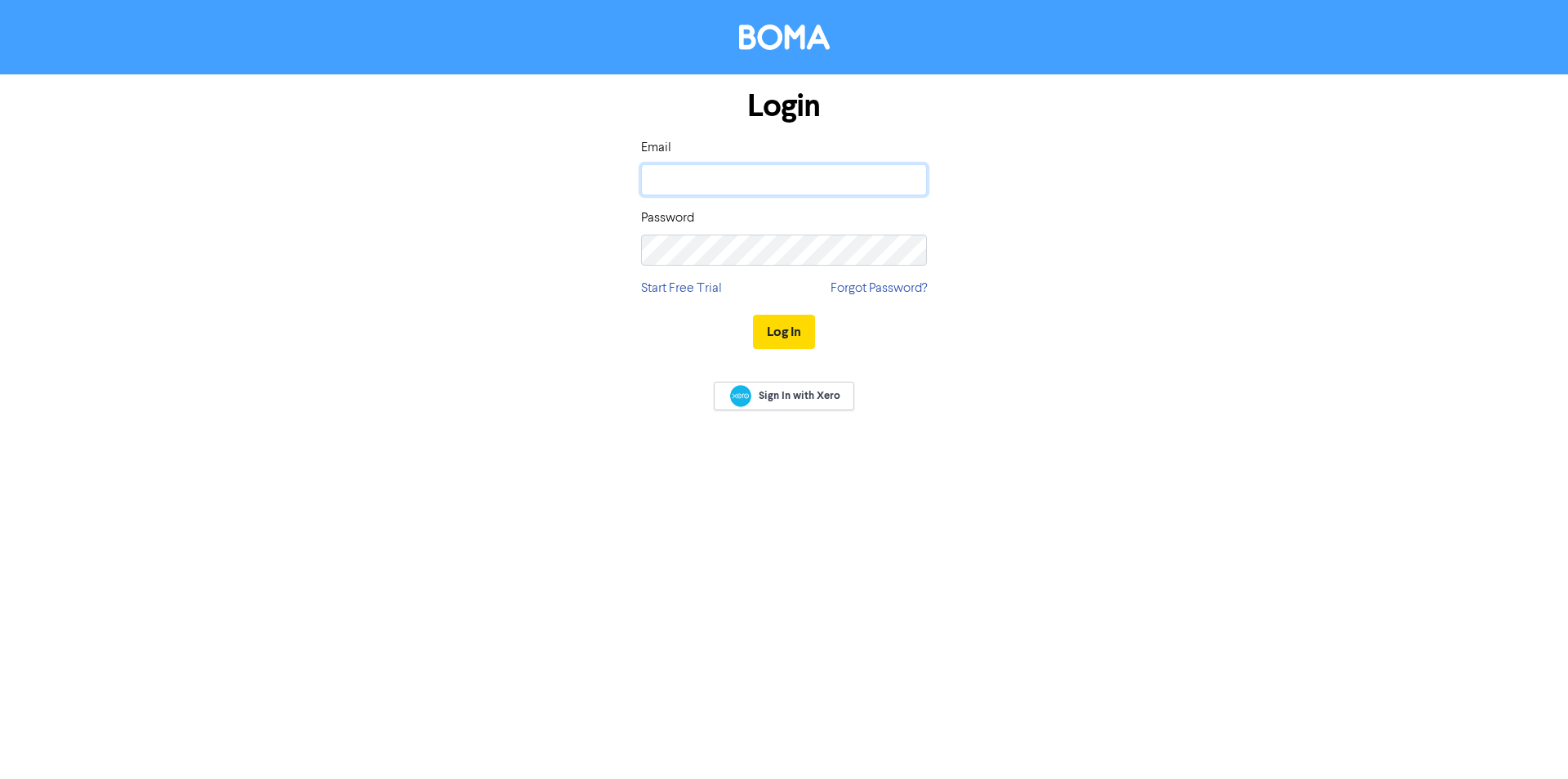
click at [690, 174] on input "email" at bounding box center [784, 179] width 286 height 31
type input "design@bottrellbusiness.com.au"
click at [753, 315] on button "Log In" at bounding box center [784, 332] width 62 height 35
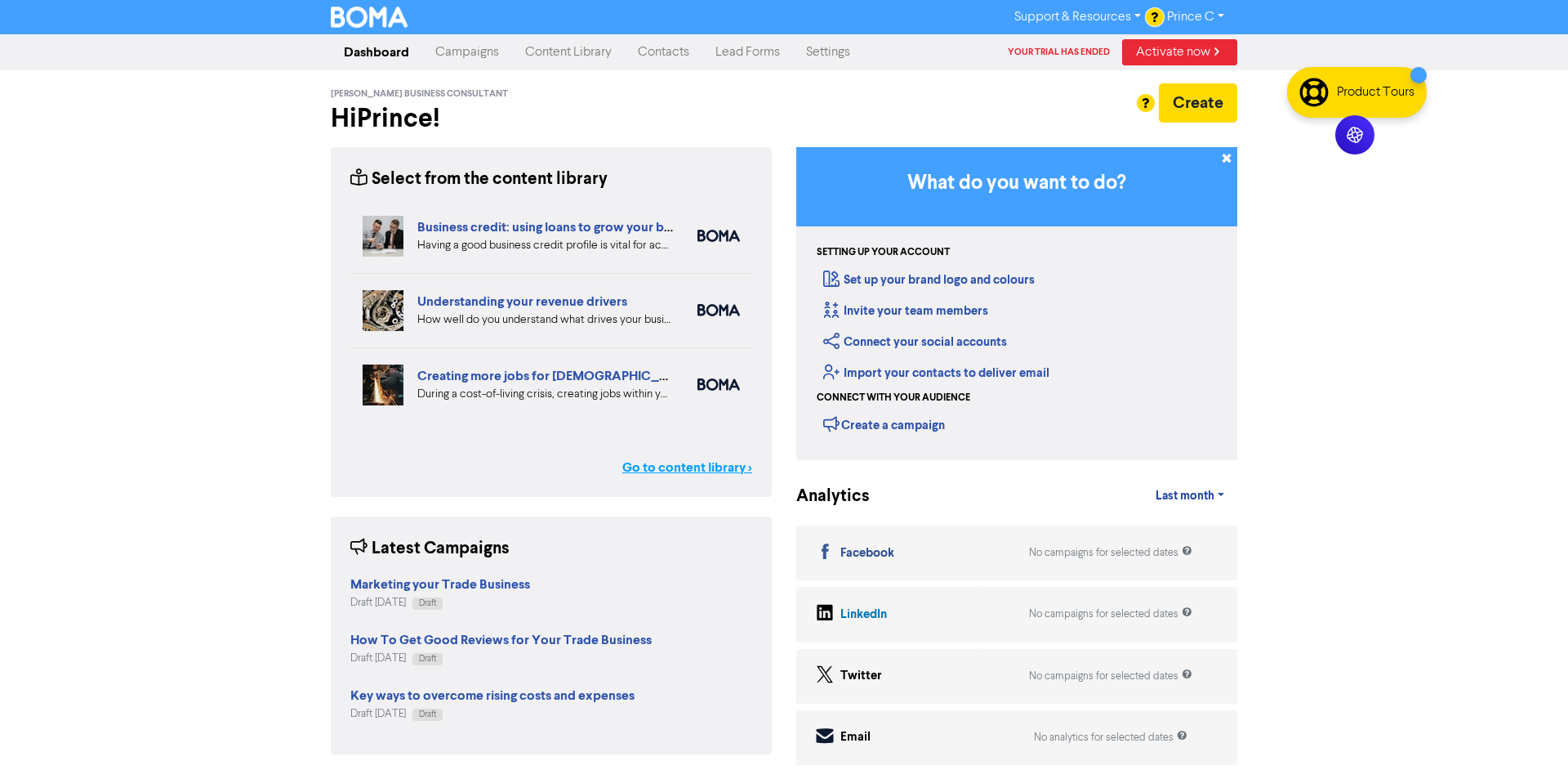
click at [706, 475] on link "Go to content library >" at bounding box center [687, 467] width 130 height 20
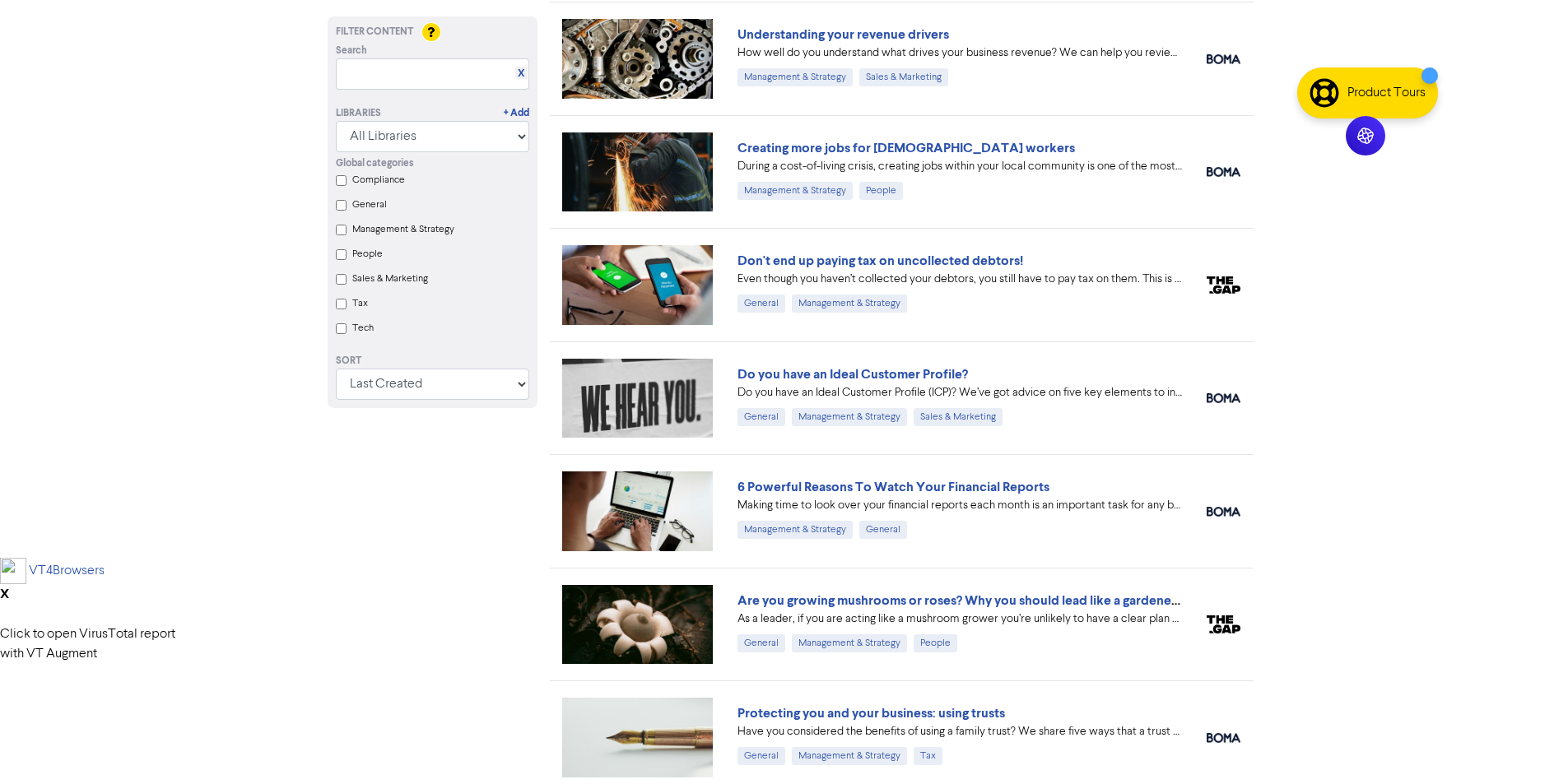
scroll to position [5748, 0]
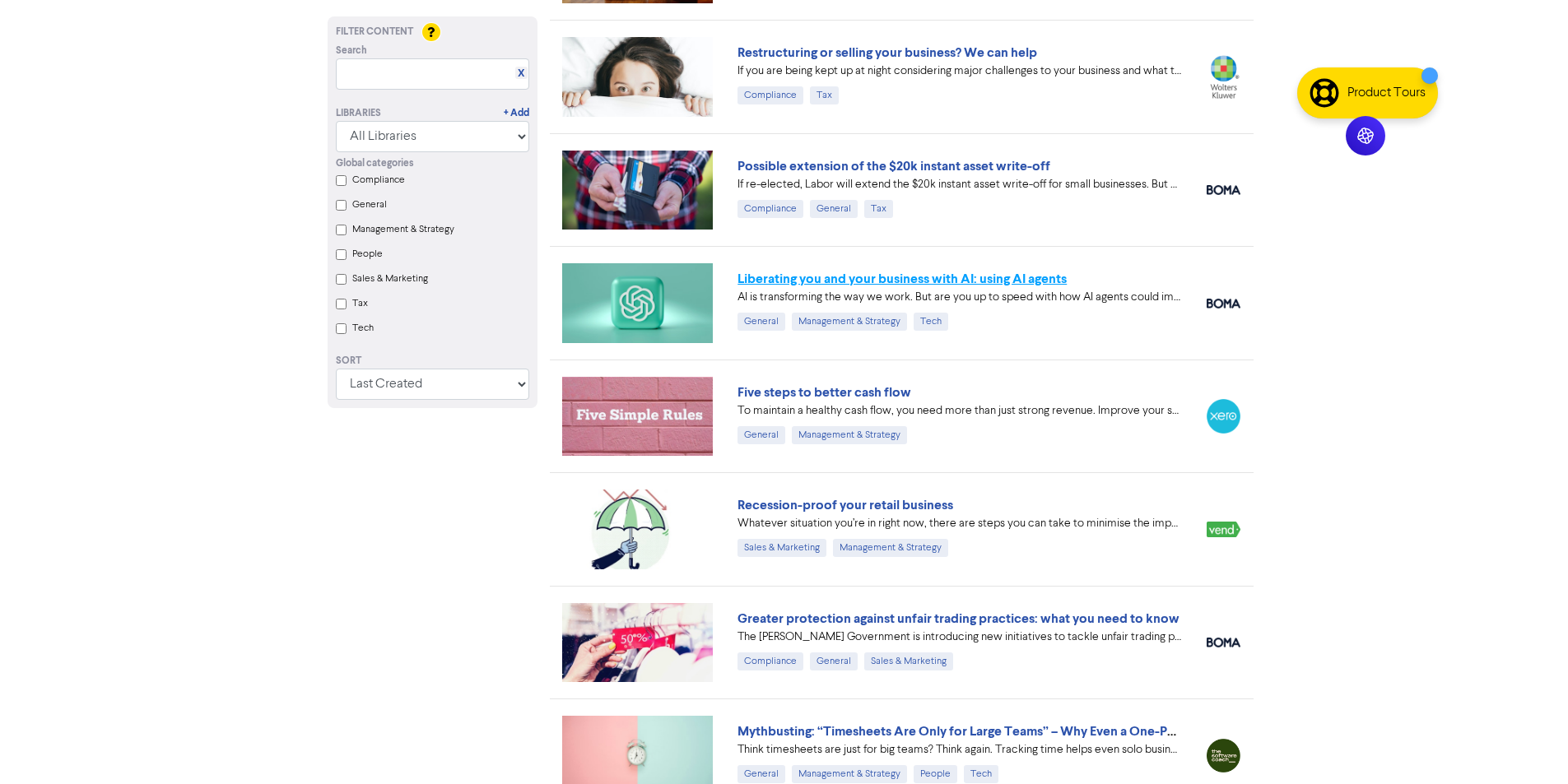
click at [848, 275] on link "Liberating you and your business with AI: using AI agents" at bounding box center [902, 279] width 329 height 17
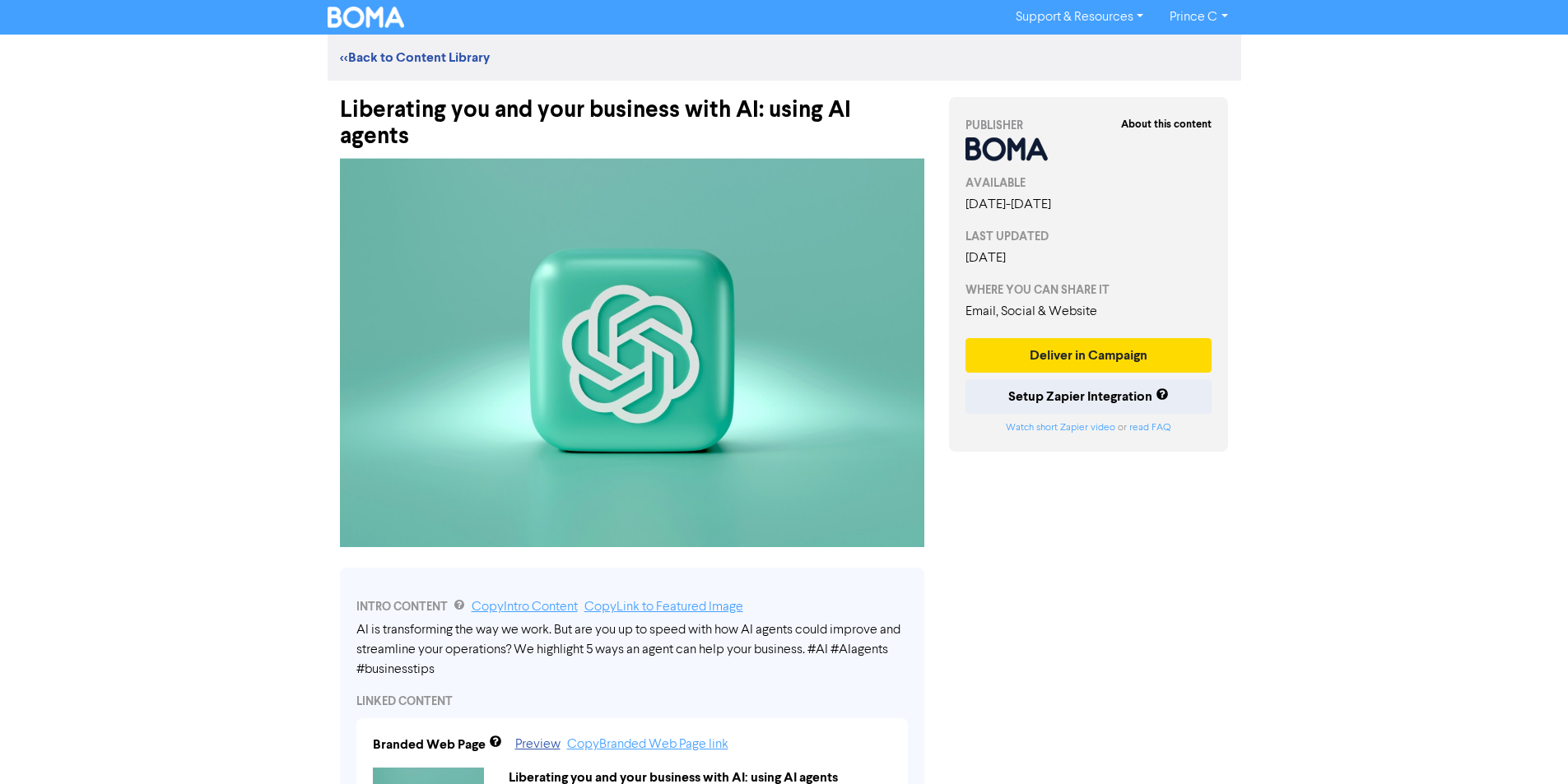
drag, startPoint x: 474, startPoint y: 391, endPoint x: 473, endPoint y: 406, distance: 15.0
click at [472, 393] on img at bounding box center [632, 353] width 584 height 390
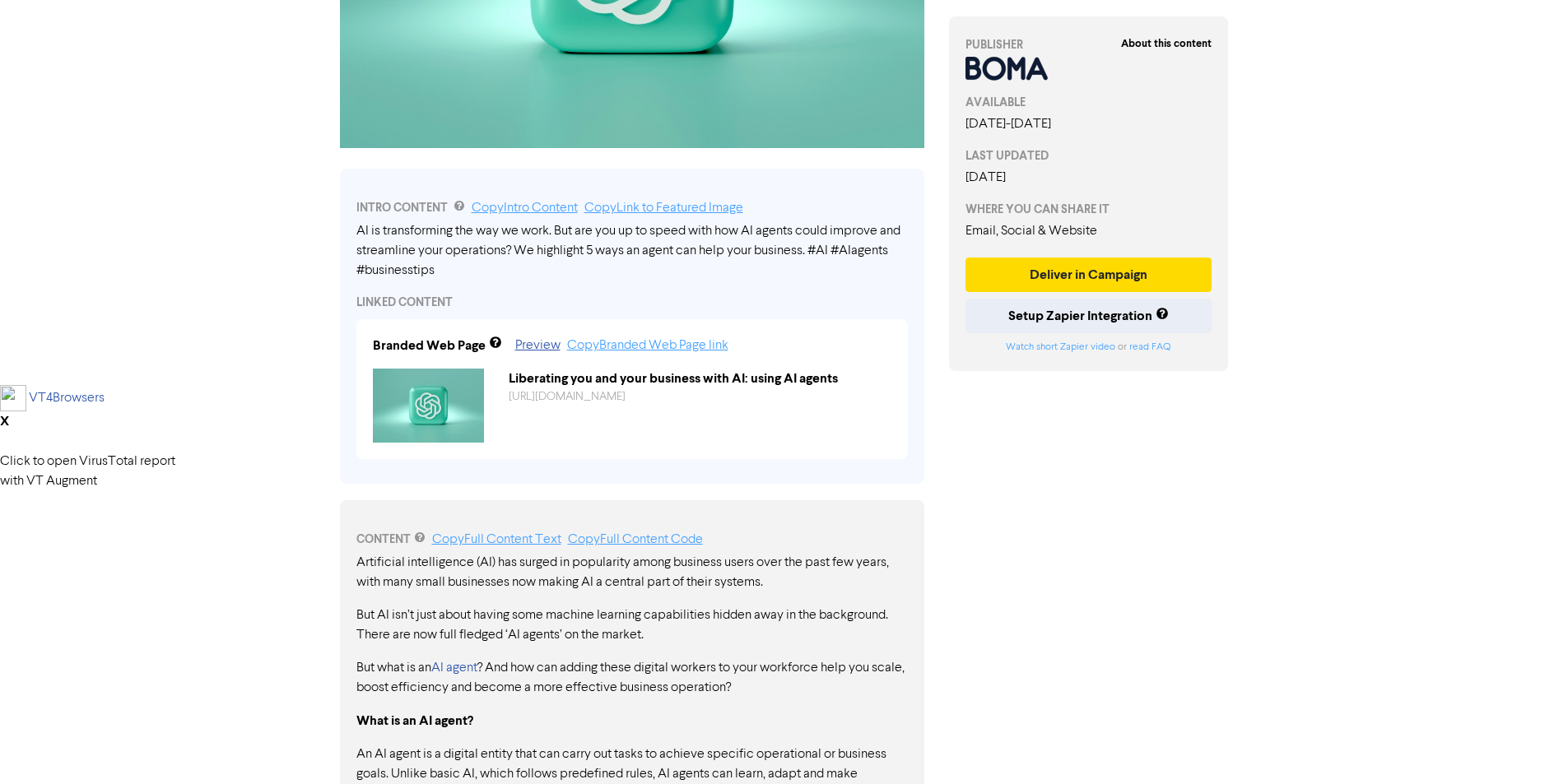
scroll to position [493, 0]
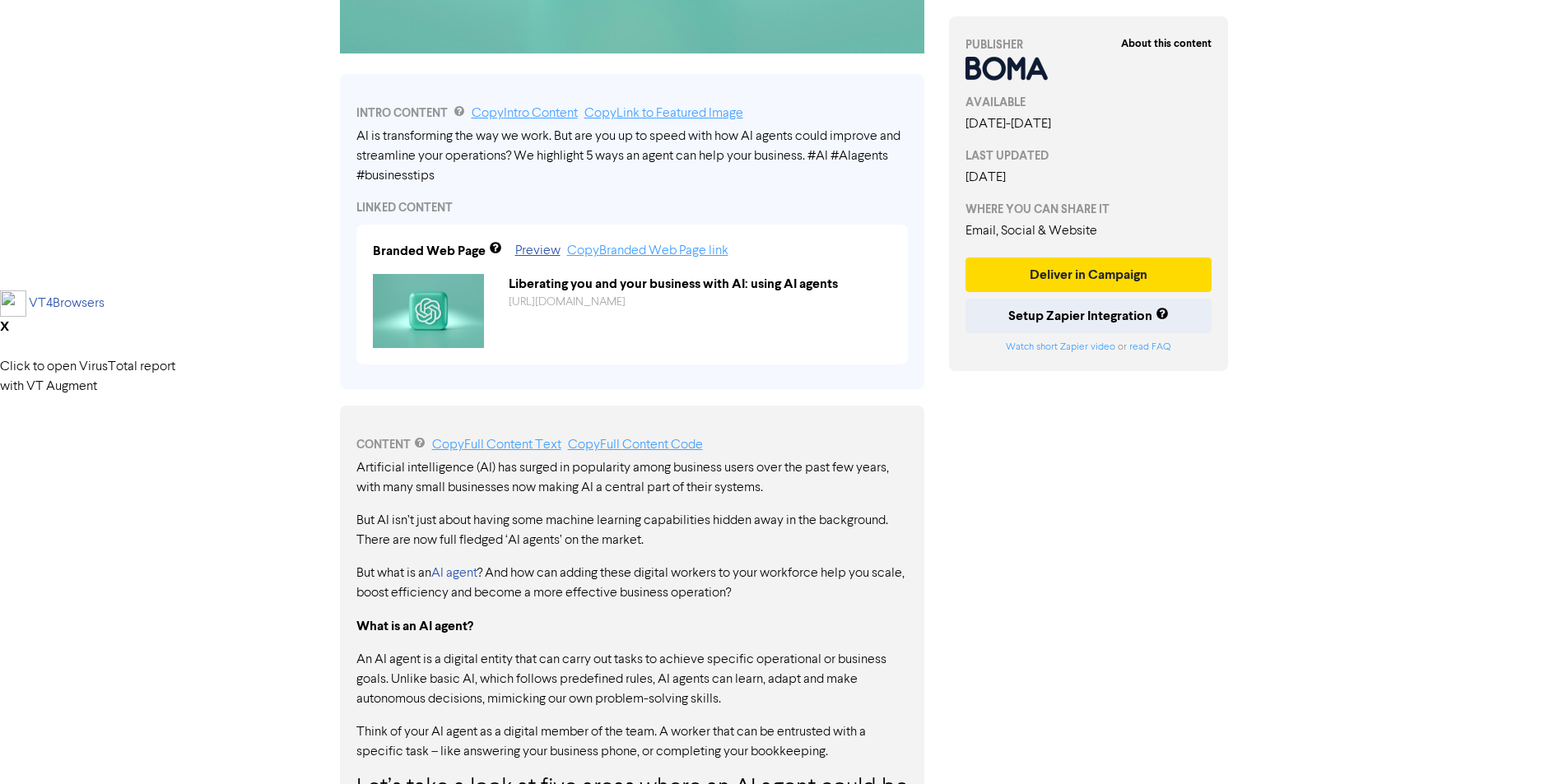
click at [855, 458] on p "Artificial intelligence (AI) has surged in popularity among business users over…" at bounding box center [631, 478] width 551 height 40
drag, startPoint x: 855, startPoint y: 459, endPoint x: 851, endPoint y: 476, distance: 17.5
click at [534, 244] on link "Preview" at bounding box center [537, 250] width 45 height 13
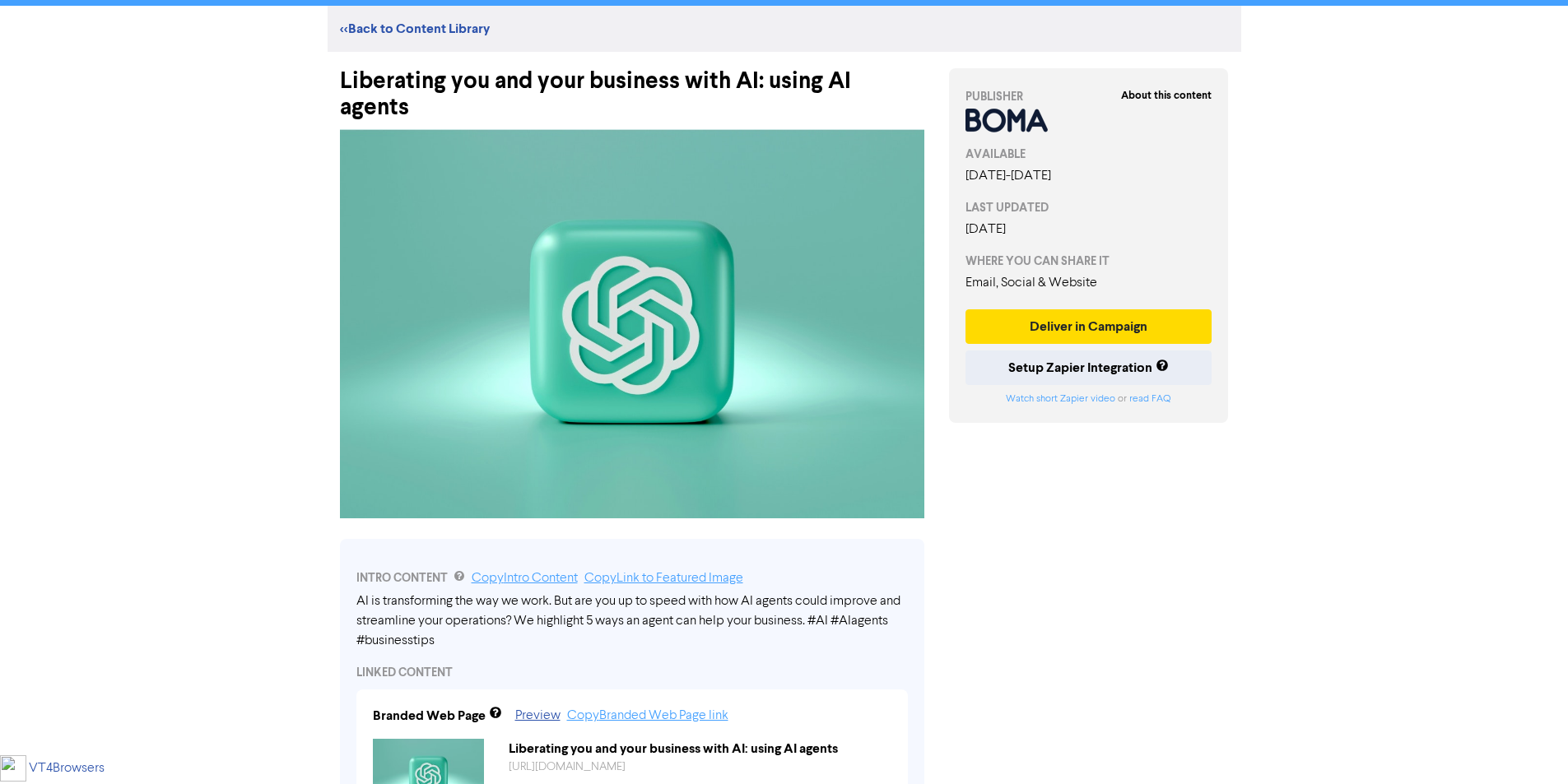
scroll to position [0, 0]
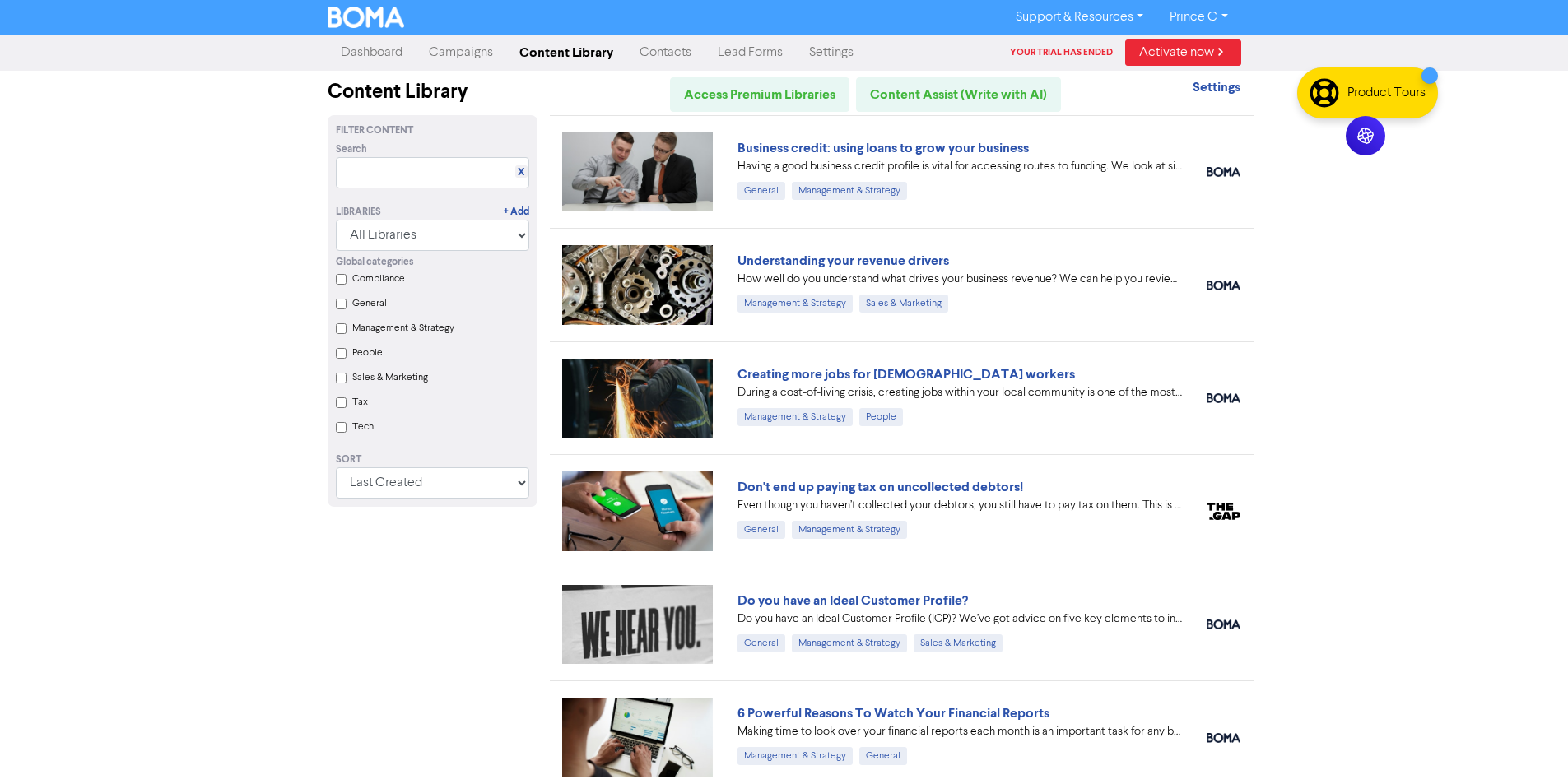
scroll to position [5748, 0]
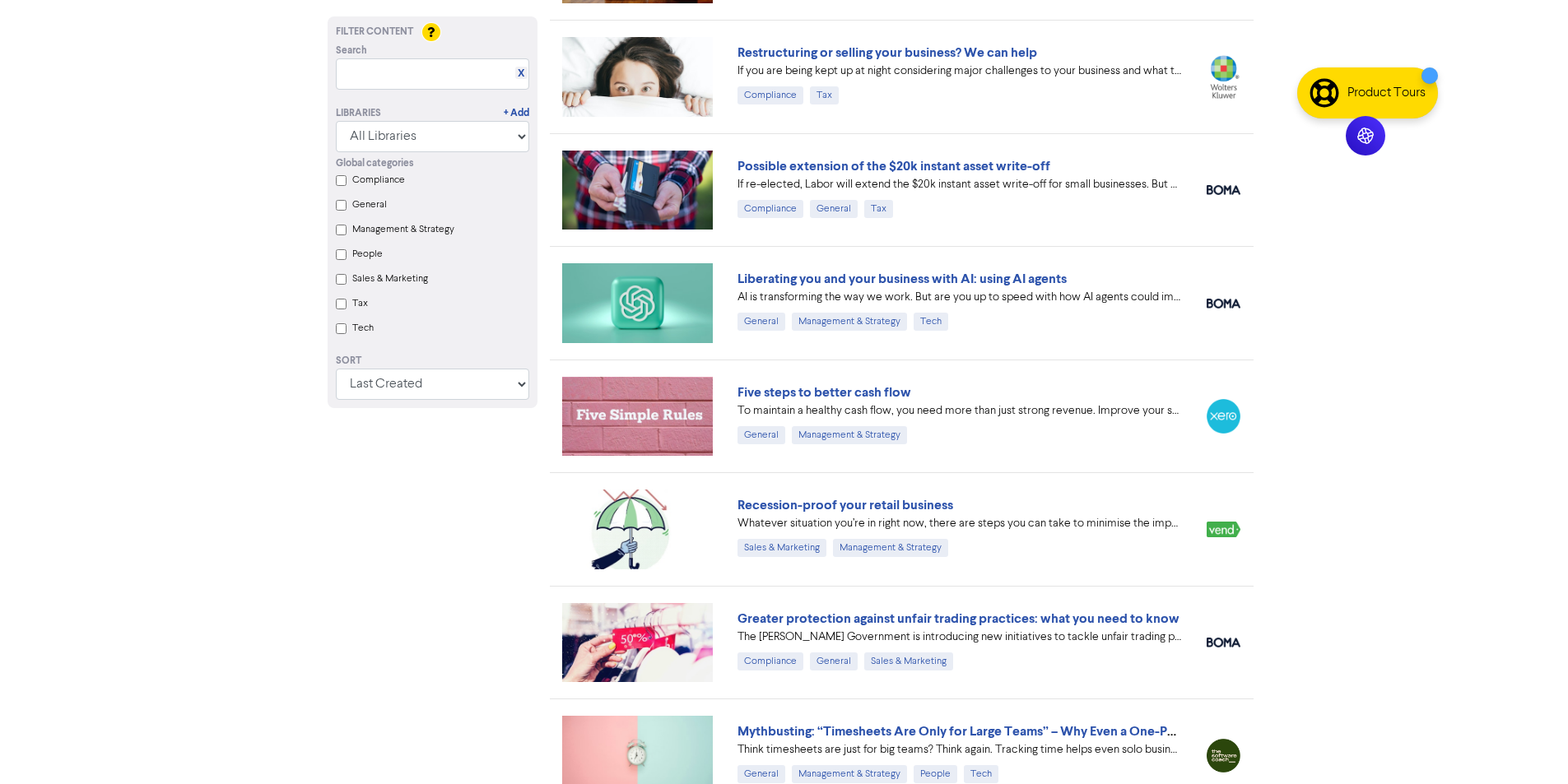
click at [1008, 133] on div "Possible extension of the $20k instant asset write-off If re-elected, Labor wil…" at bounding box center [902, 189] width 704 height 113
drag, startPoint x: 1109, startPoint y: 139, endPoint x: 773, endPoint y: 157, distance: 336.5
click at [774, 157] on div "Possible extension of the $20k instant asset write-off If re-elected, Labor wil…" at bounding box center [902, 189] width 704 height 113
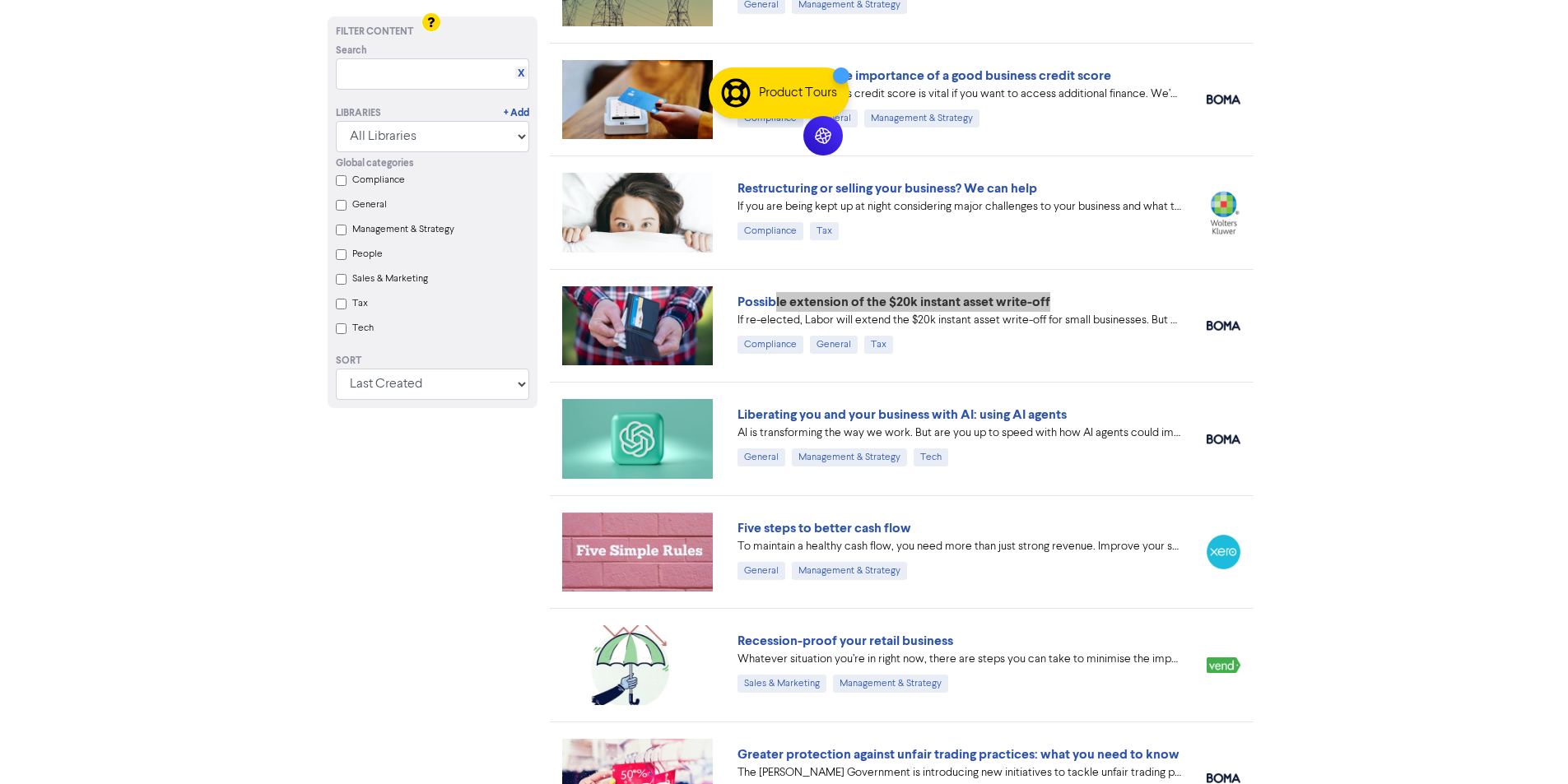
scroll to position [5584, 0]
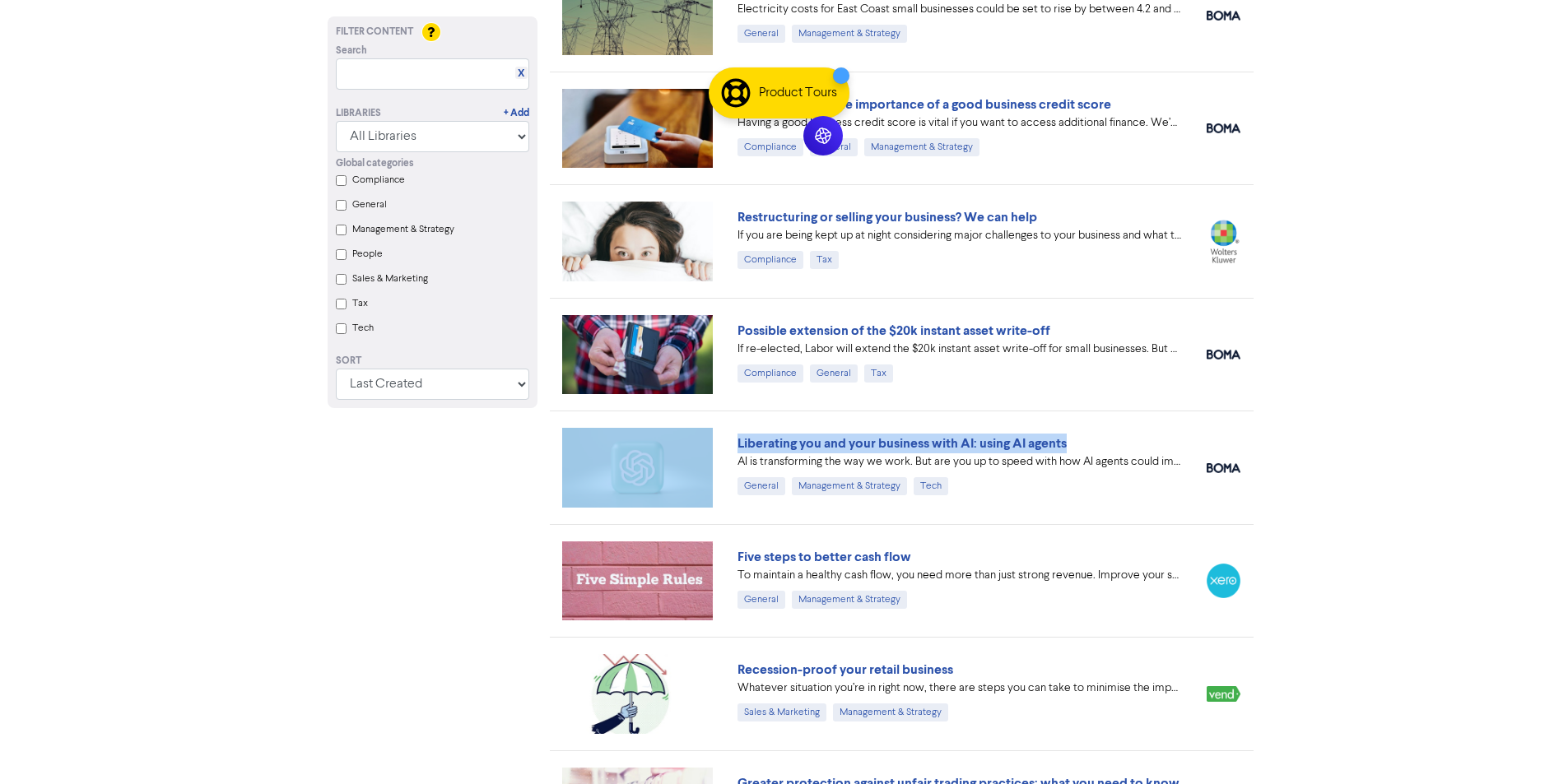
drag, startPoint x: 1104, startPoint y: 438, endPoint x: 720, endPoint y: 438, distance: 384.0
click at [720, 438] on div "Liberating you and your business with AI: using AI agents AI is transforming th…" at bounding box center [902, 466] width 704 height 113
copy div "Liberating you and your business with AI: using AI agents"
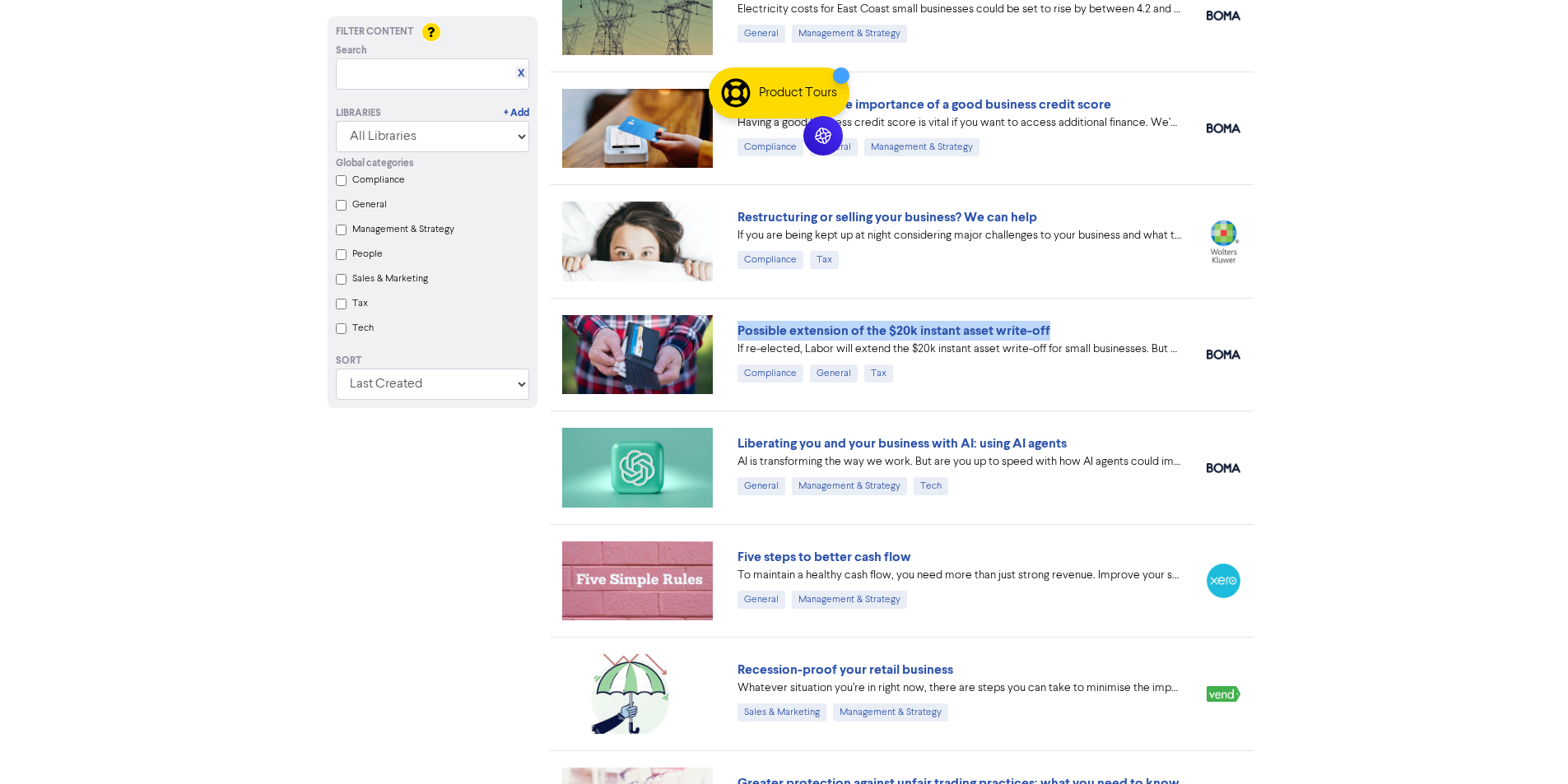
drag, startPoint x: 765, startPoint y: 320, endPoint x: 1091, endPoint y: 326, distance: 326.1
click at [1091, 326] on div "Possible extension of the $20k instant asset write-off If re-elected, Labor wil…" at bounding box center [902, 354] width 704 height 113
click at [1100, 311] on div "Possible extension of the $20k instant asset write-off If re-elected, Labor wil…" at bounding box center [902, 354] width 704 height 113
drag, startPoint x: 1072, startPoint y: 326, endPoint x: 735, endPoint y: 324, distance: 337.0
click at [721, 330] on div "Possible extension of the $20k instant asset write-off If re-elected, Labor wil…" at bounding box center [902, 354] width 704 height 113
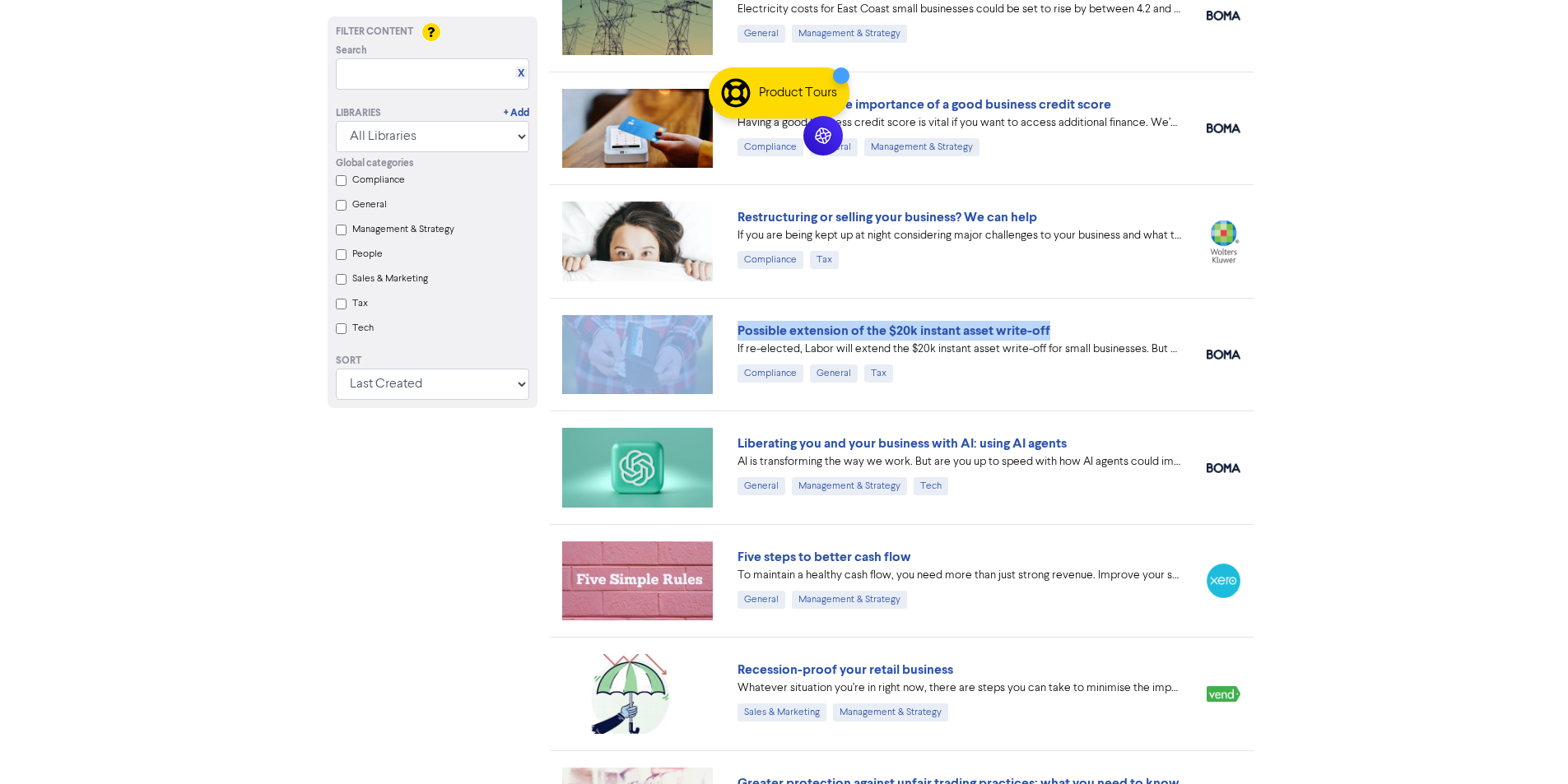
copy div "Possible extension of the $20k instant asset write-off"
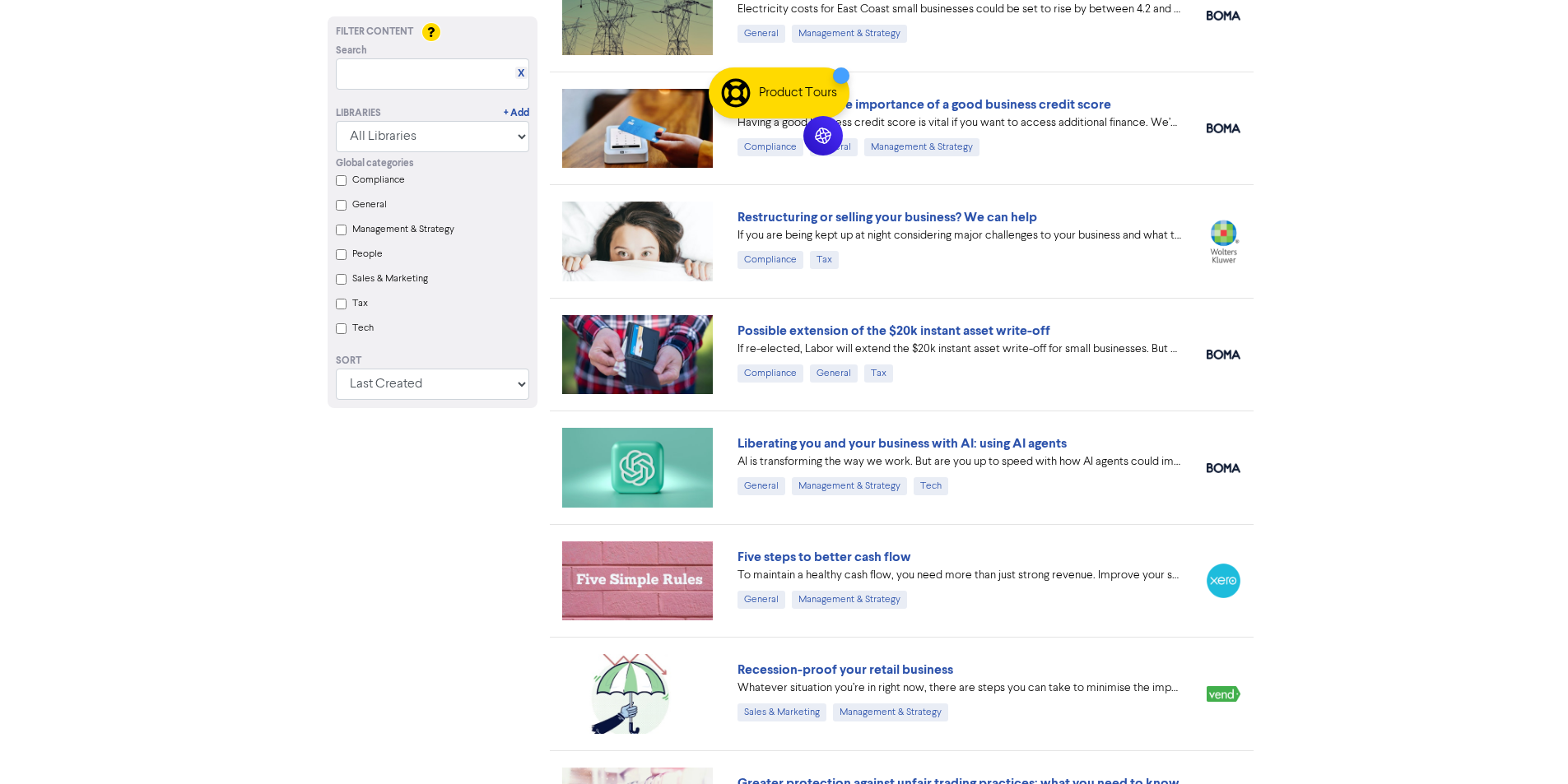
click at [1101, 200] on div "Restructuring or selling your business? We can help If you are being kept up at…" at bounding box center [902, 240] width 704 height 113
drag, startPoint x: 1070, startPoint y: 208, endPoint x: 739, endPoint y: 211, distance: 331.0
click at [739, 211] on div "Restructuring or selling your business? We can help" at bounding box center [960, 217] width 445 height 20
drag, startPoint x: 1039, startPoint y: 203, endPoint x: 1073, endPoint y: 210, distance: 34.7
click at [1041, 203] on div "Restructuring or selling your business? We can help If you are being kept up at…" at bounding box center [902, 240] width 704 height 113
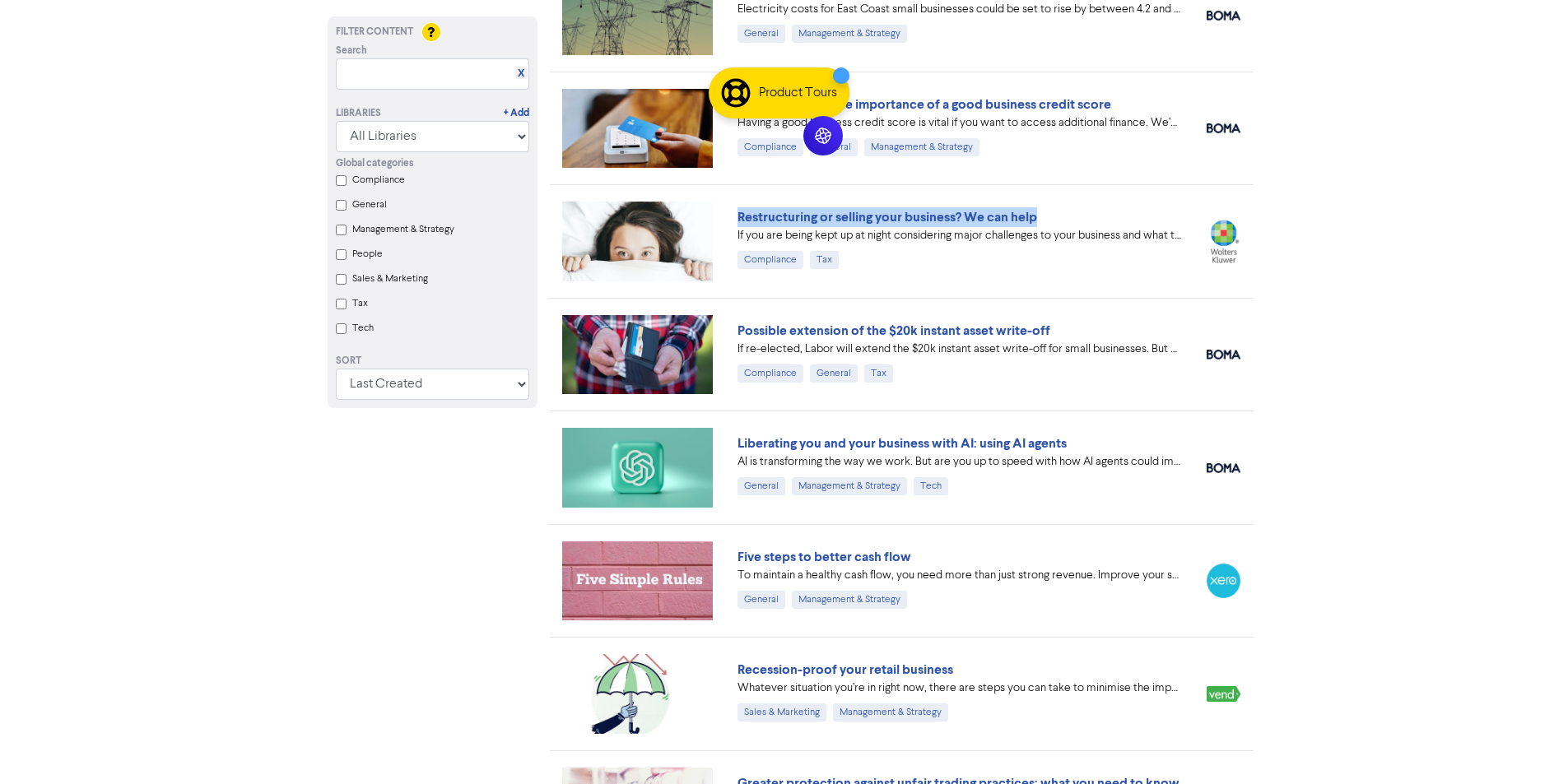
click at [1120, 205] on div "Restructuring or selling your business? We can help If you are being kept up at…" at bounding box center [902, 240] width 704 height 113
drag, startPoint x: 1105, startPoint y: 207, endPoint x: 723, endPoint y: 213, distance: 382.0
click at [724, 213] on div "Restructuring or selling your business? We can help If you are being kept up at…" at bounding box center [902, 240] width 704 height 113
copy div "Restructuring or selling your business? We can help"
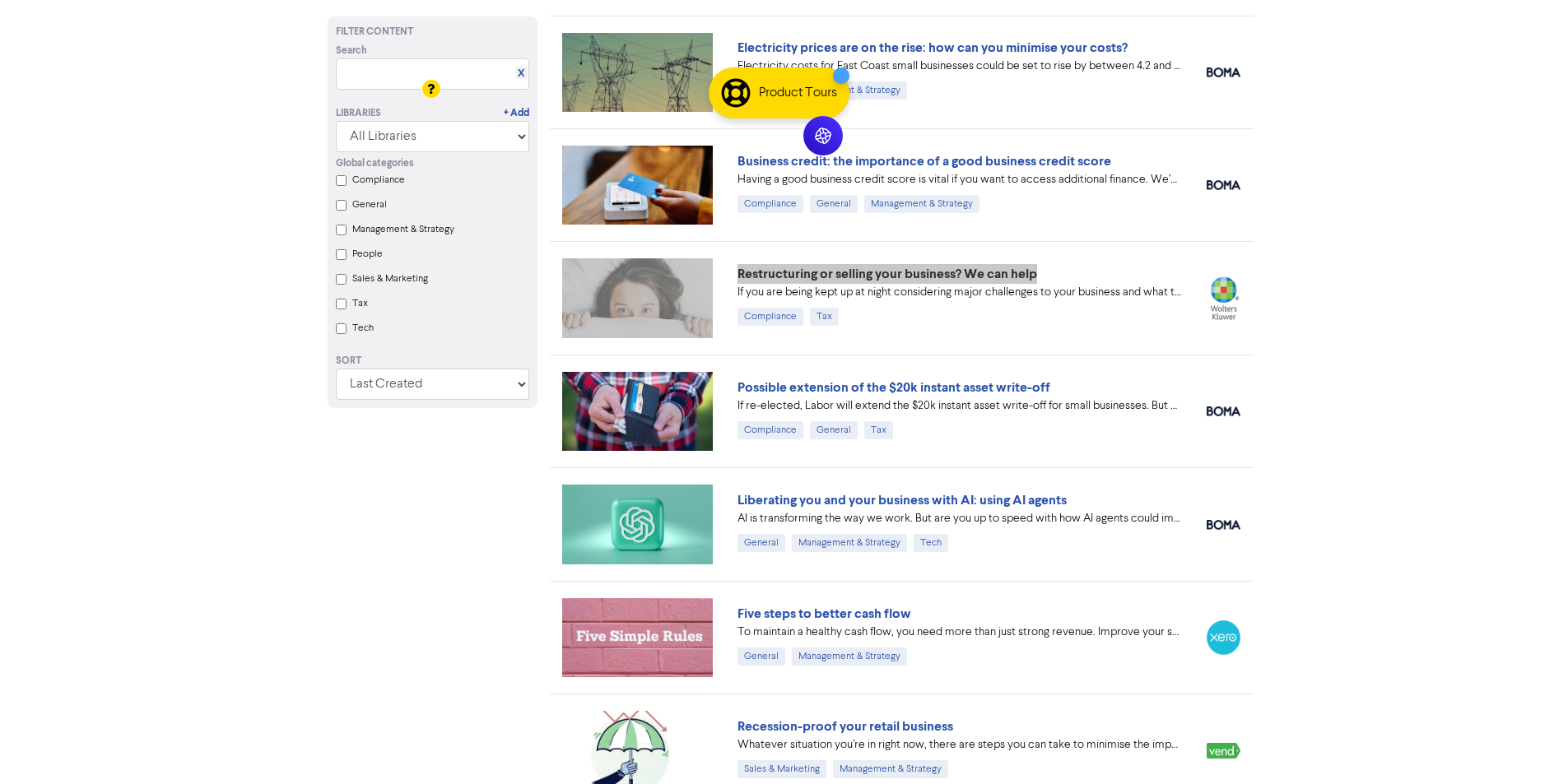
scroll to position [5502, 0]
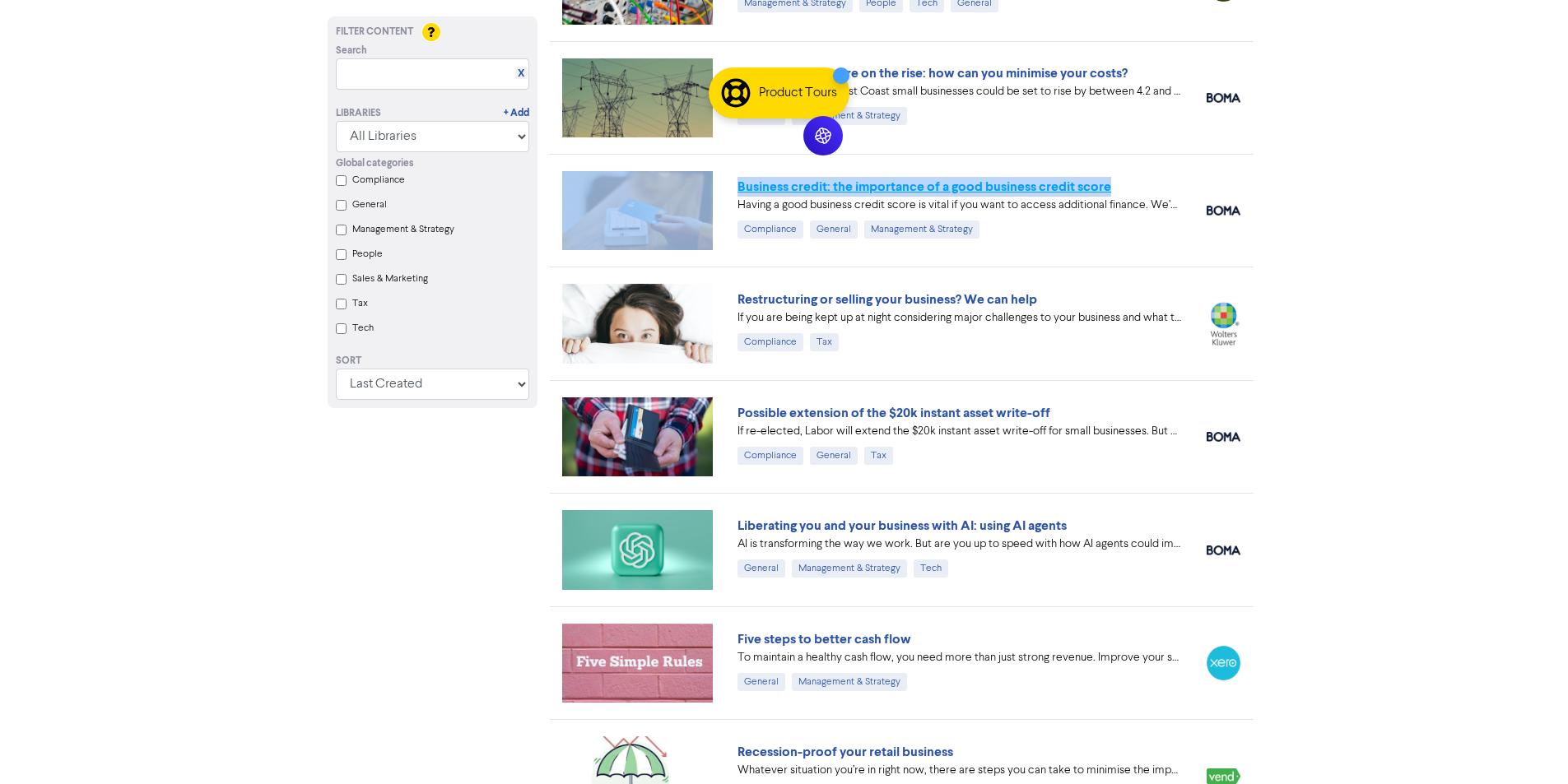
drag, startPoint x: 1122, startPoint y: 186, endPoint x: 780, endPoint y: 178, distance: 342.1
click at [687, 173] on div "Business credit: the importance of a good business credit score Having a good b…" at bounding box center [902, 209] width 704 height 113
click at [1158, 171] on div "Business credit: the importance of a good business credit score Having a good b…" at bounding box center [902, 209] width 704 height 113
drag, startPoint x: 1157, startPoint y: 177, endPoint x: 719, endPoint y: 177, distance: 438.0
click at [719, 177] on div "Business credit: the importance of a good business credit score Having a good b…" at bounding box center [902, 209] width 704 height 113
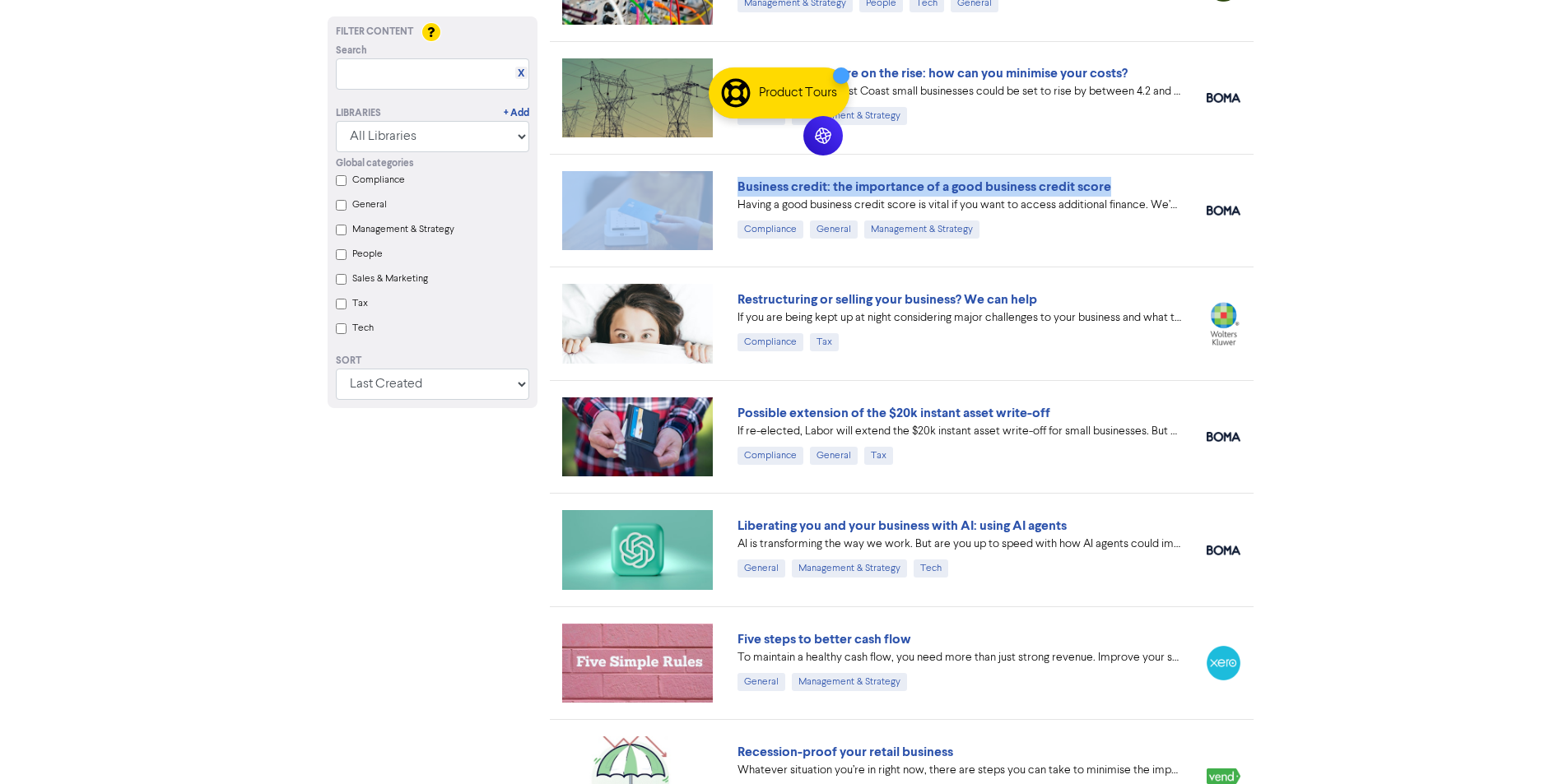
copy div "Business credit: the importance of a good business credit score"
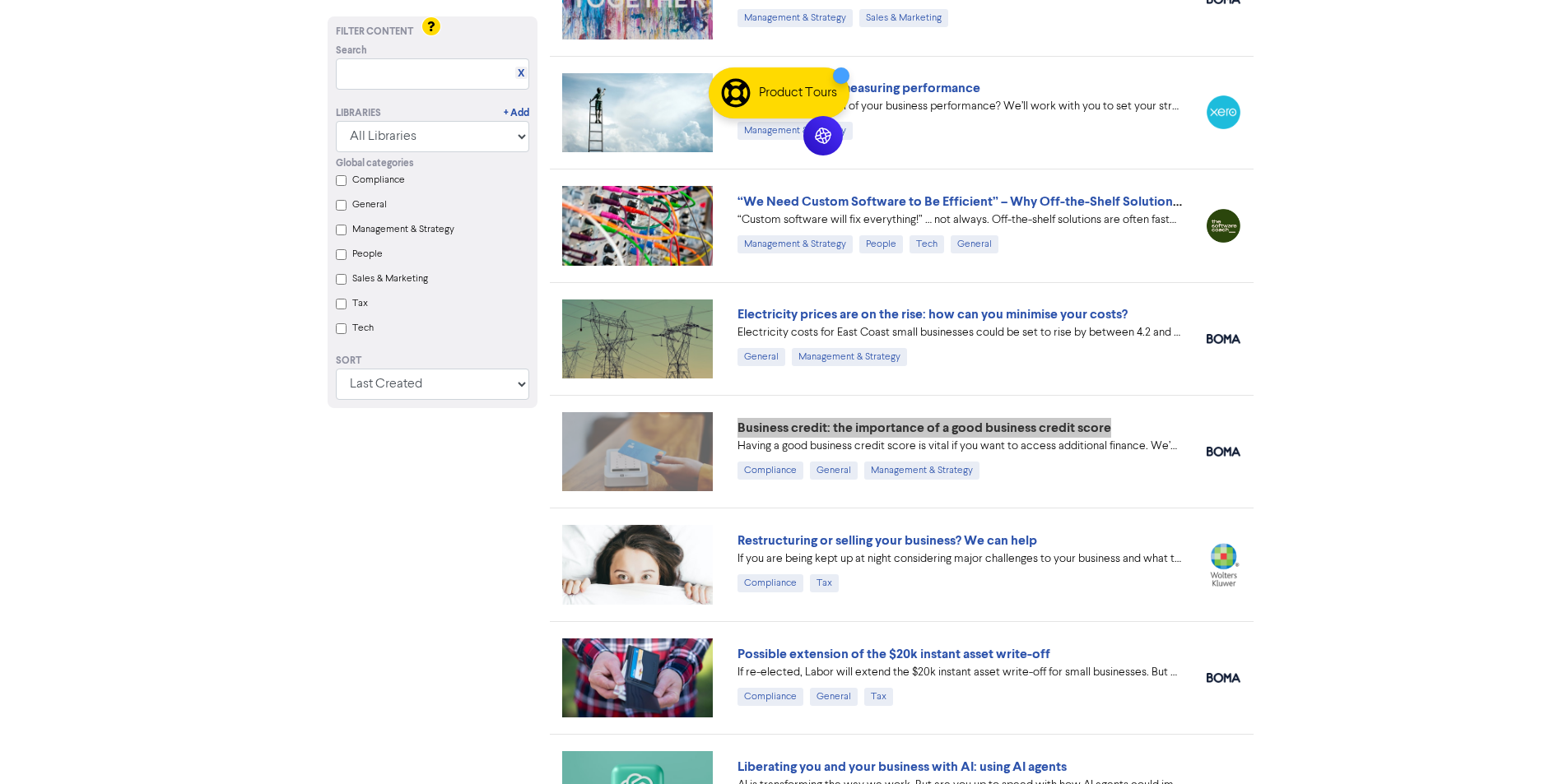
scroll to position [5255, 0]
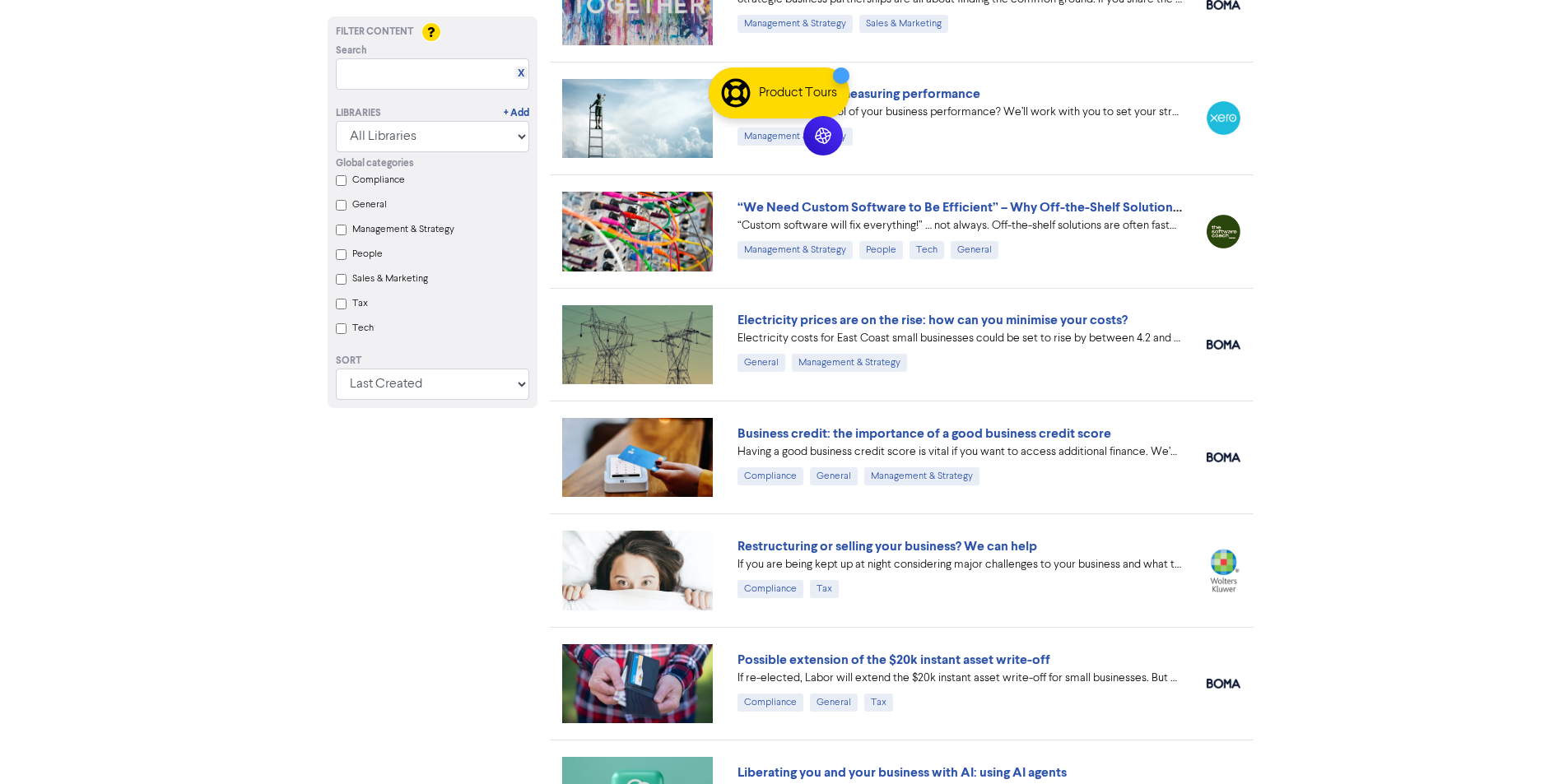
drag, startPoint x: 1235, startPoint y: 308, endPoint x: 1218, endPoint y: 309, distance: 17.0
click at [1235, 308] on div "Electricity prices are on the rise: how can you minimise your costs? Electricit…" at bounding box center [902, 344] width 704 height 113
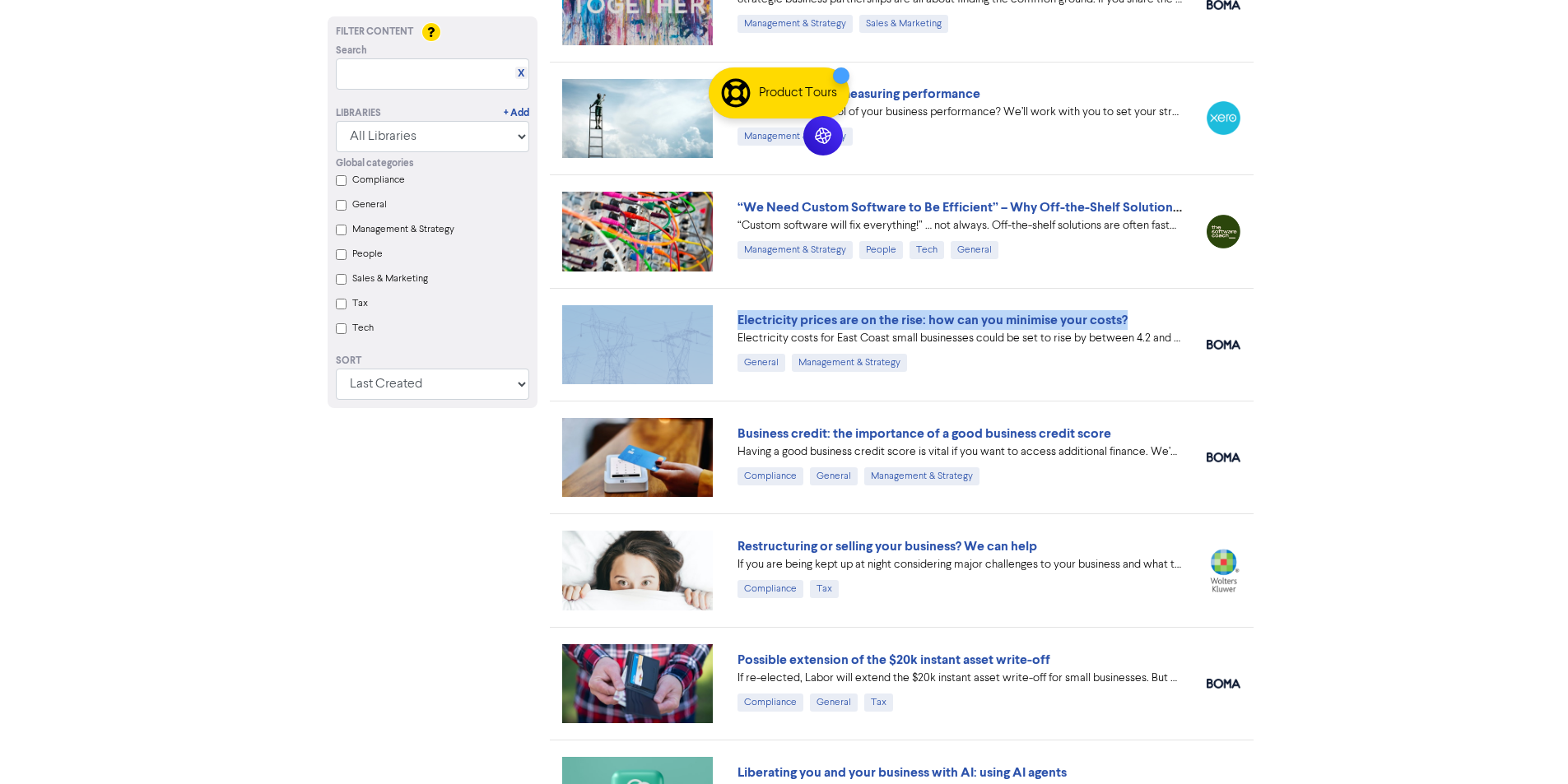
drag, startPoint x: 1174, startPoint y: 314, endPoint x: 721, endPoint y: 316, distance: 453.0
click at [721, 317] on div "Electricity prices are on the rise: how can you minimise your costs? Electricit…" at bounding box center [902, 344] width 704 height 113
copy div "Electricity prices are on the rise: how can you minimise your costs?"
drag, startPoint x: 834, startPoint y: 148, endPoint x: 1443, endPoint y: 72, distance: 613.7
click at [1443, 72] on icon at bounding box center [1446, 73] width 17 height 17
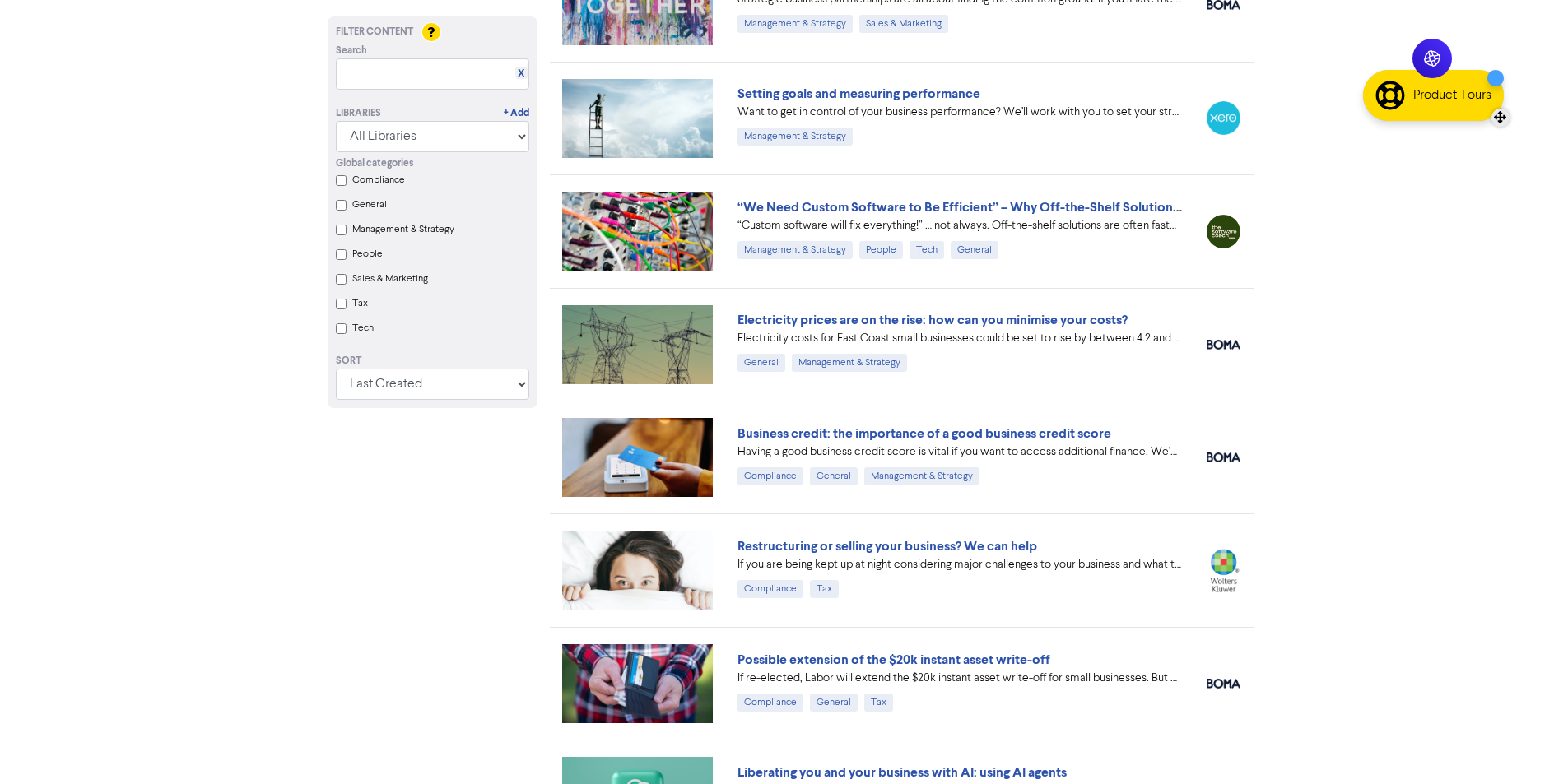
drag, startPoint x: 1186, startPoint y: 147, endPoint x: 1497, endPoint y: 119, distance: 312.3
click at [1496, 116] on div at bounding box center [1500, 118] width 18 height 18
drag, startPoint x: 734, startPoint y: 207, endPoint x: 1093, endPoint y: 200, distance: 359.1
click at [1178, 203] on div "“We Need Custom Software to Be Efficient” – Why Off-the-Shelf Solutions Are Oft…" at bounding box center [959, 231] width 470 height 69
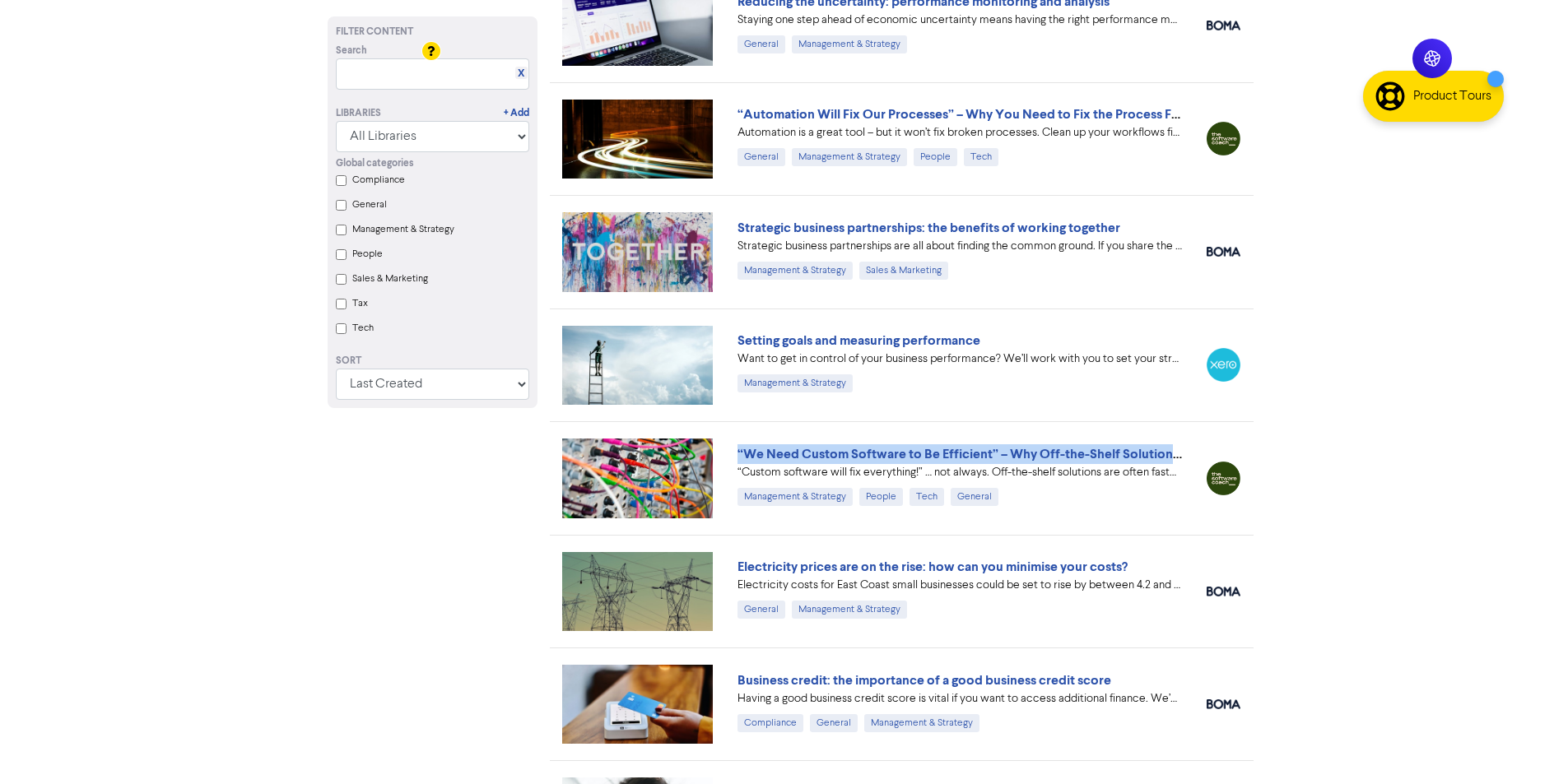
scroll to position [5091, 0]
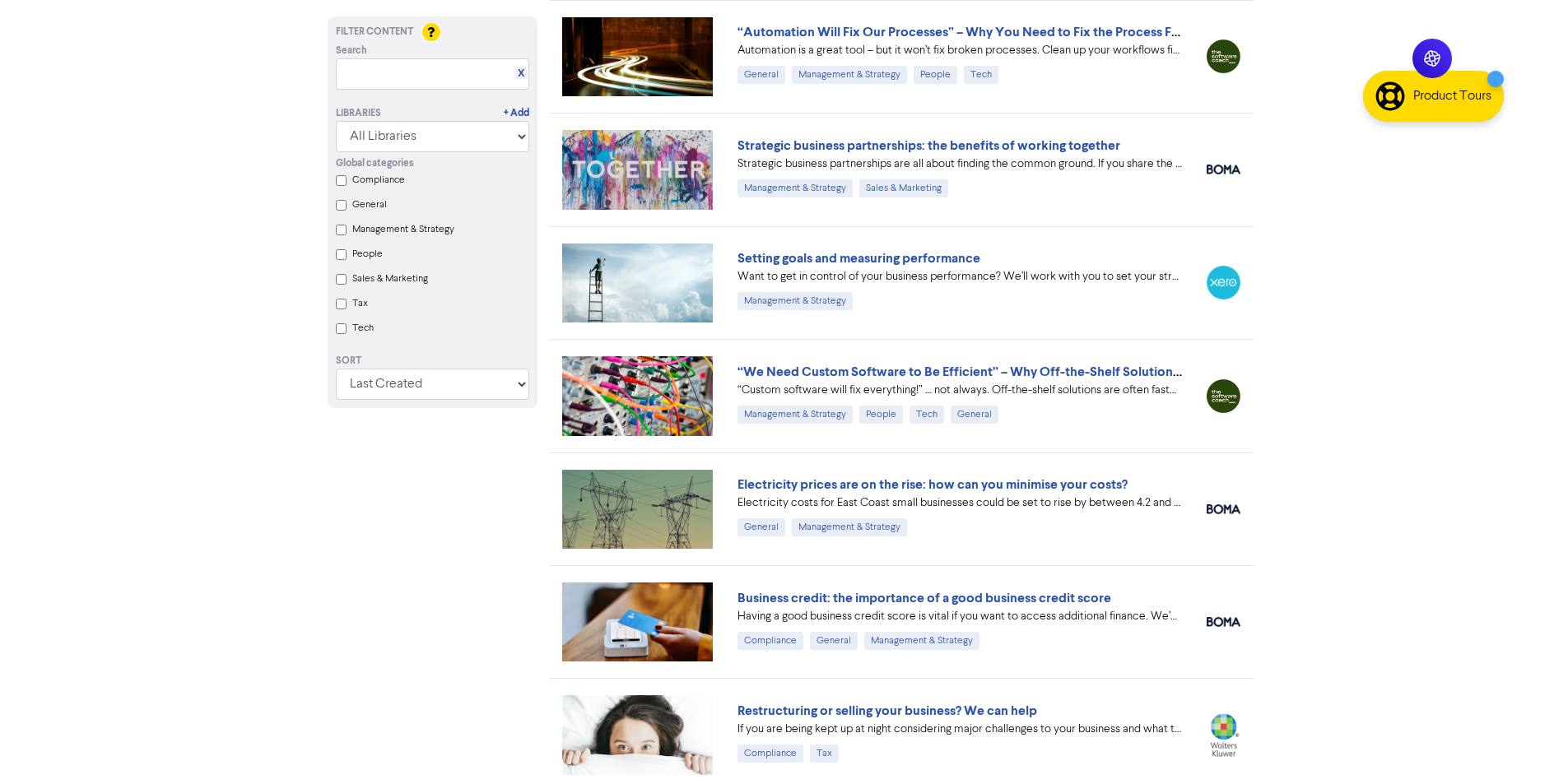
drag, startPoint x: 1011, startPoint y: 250, endPoint x: 725, endPoint y: 260, distance: 286.2
click at [725, 260] on div "Setting goals and measuring performance Want to get in control of your business…" at bounding box center [959, 282] width 470 height 69
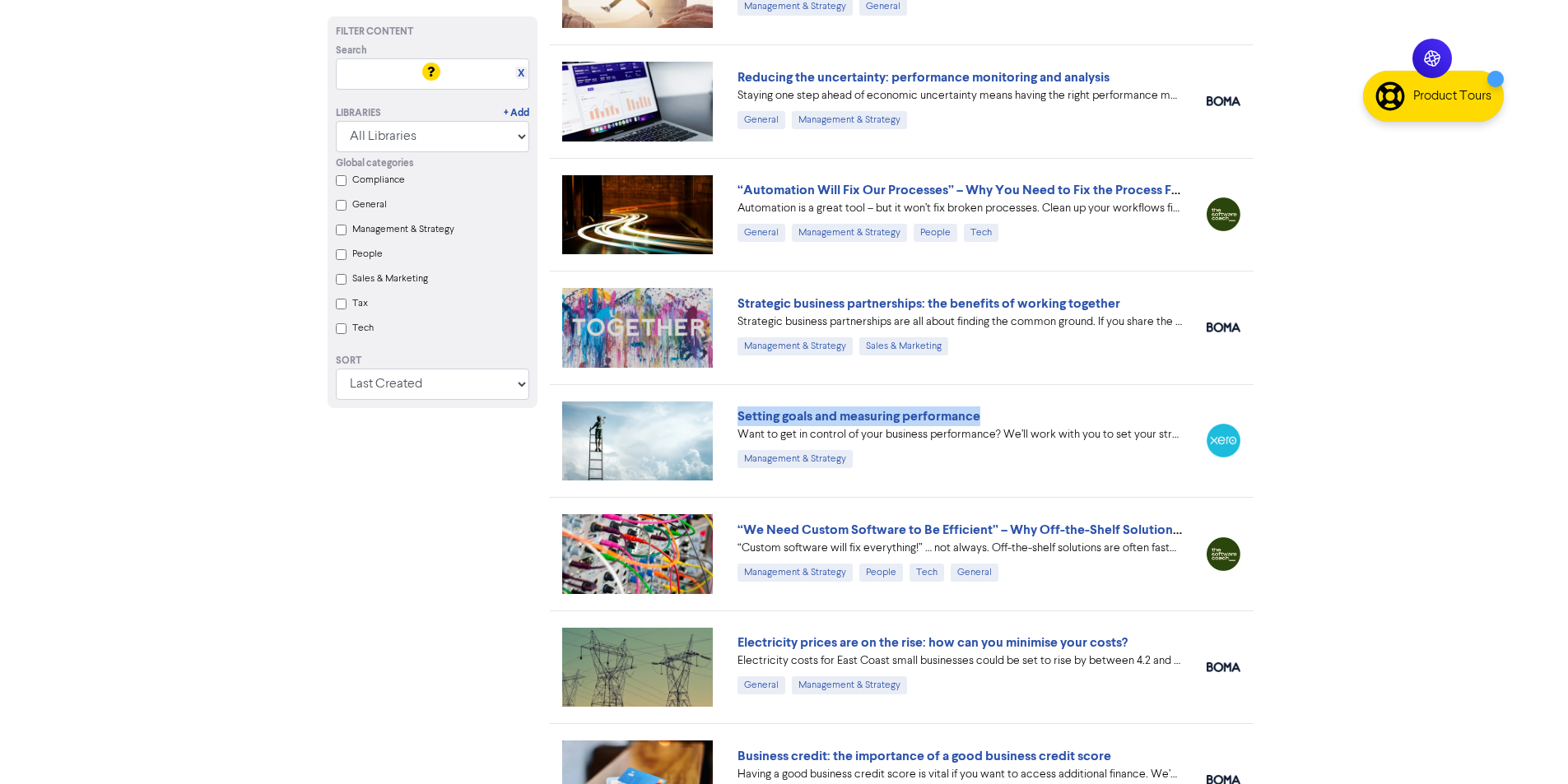
scroll to position [4926, 0]
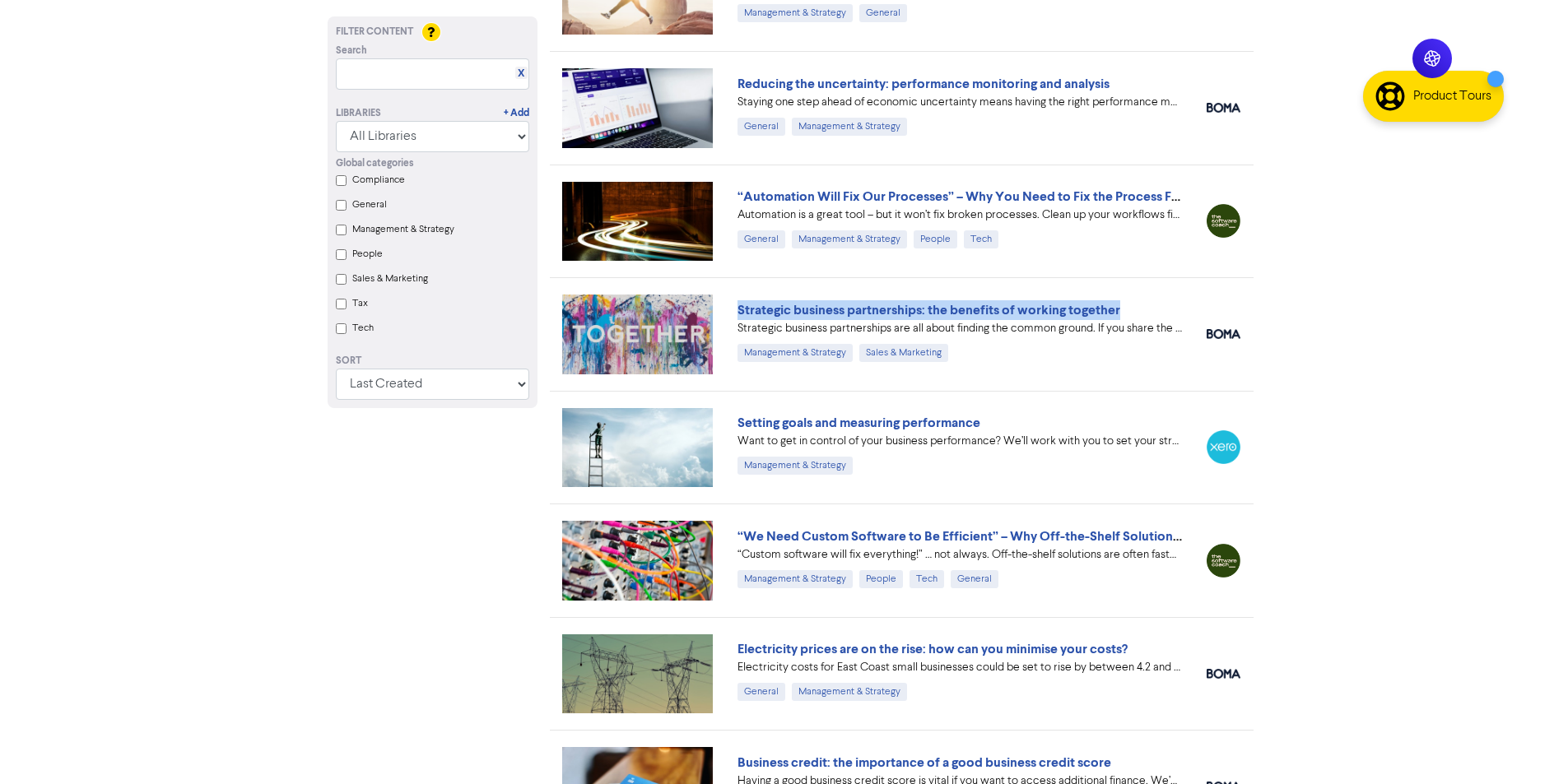
drag, startPoint x: 772, startPoint y: 305, endPoint x: 1188, endPoint y: 319, distance: 416.2
click at [1188, 319] on div "Strategic business partnerships: the benefits of working together Strategic bus…" at bounding box center [959, 334] width 470 height 69
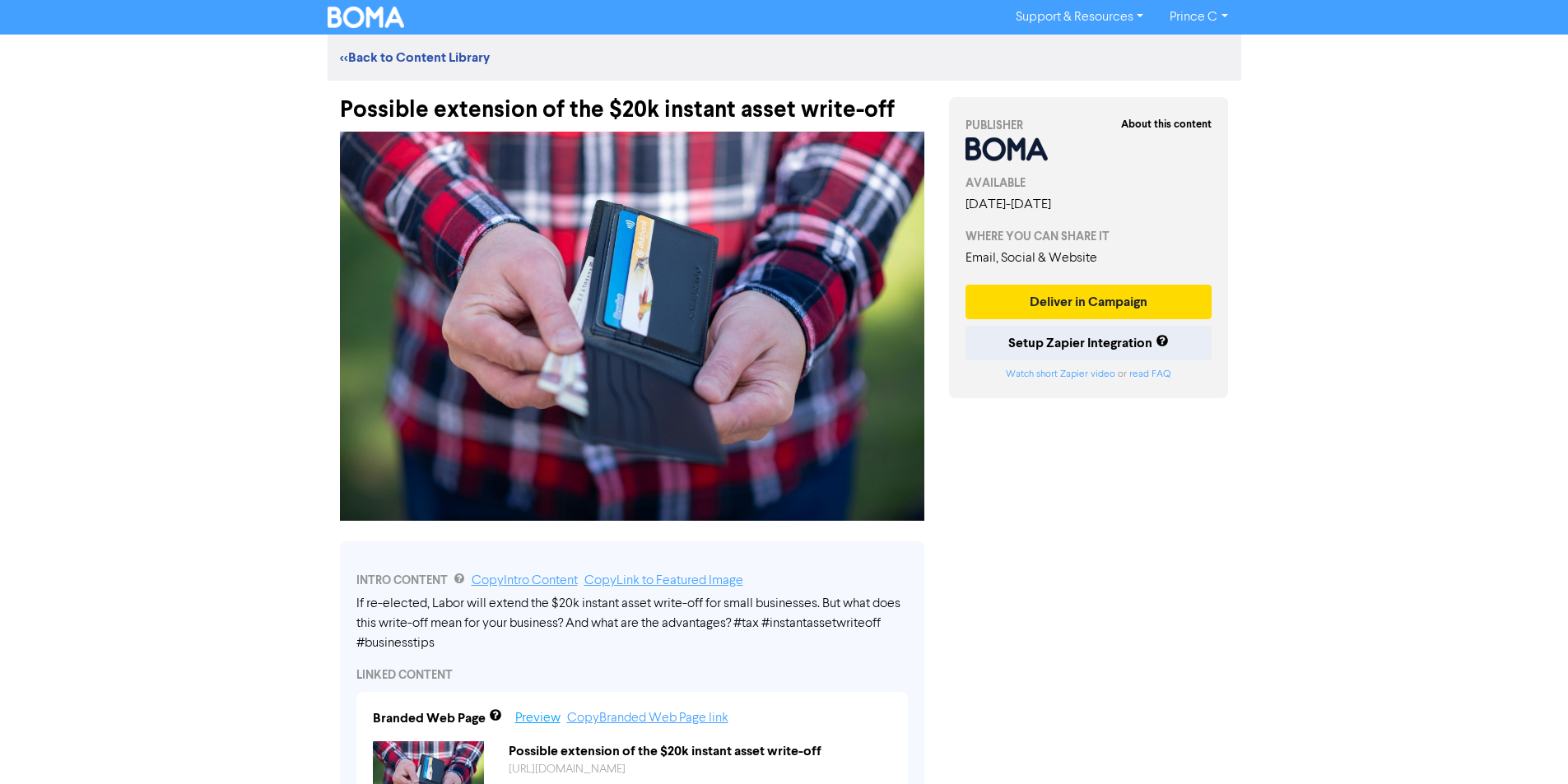
click at [528, 722] on link "Preview" at bounding box center [537, 717] width 45 height 13
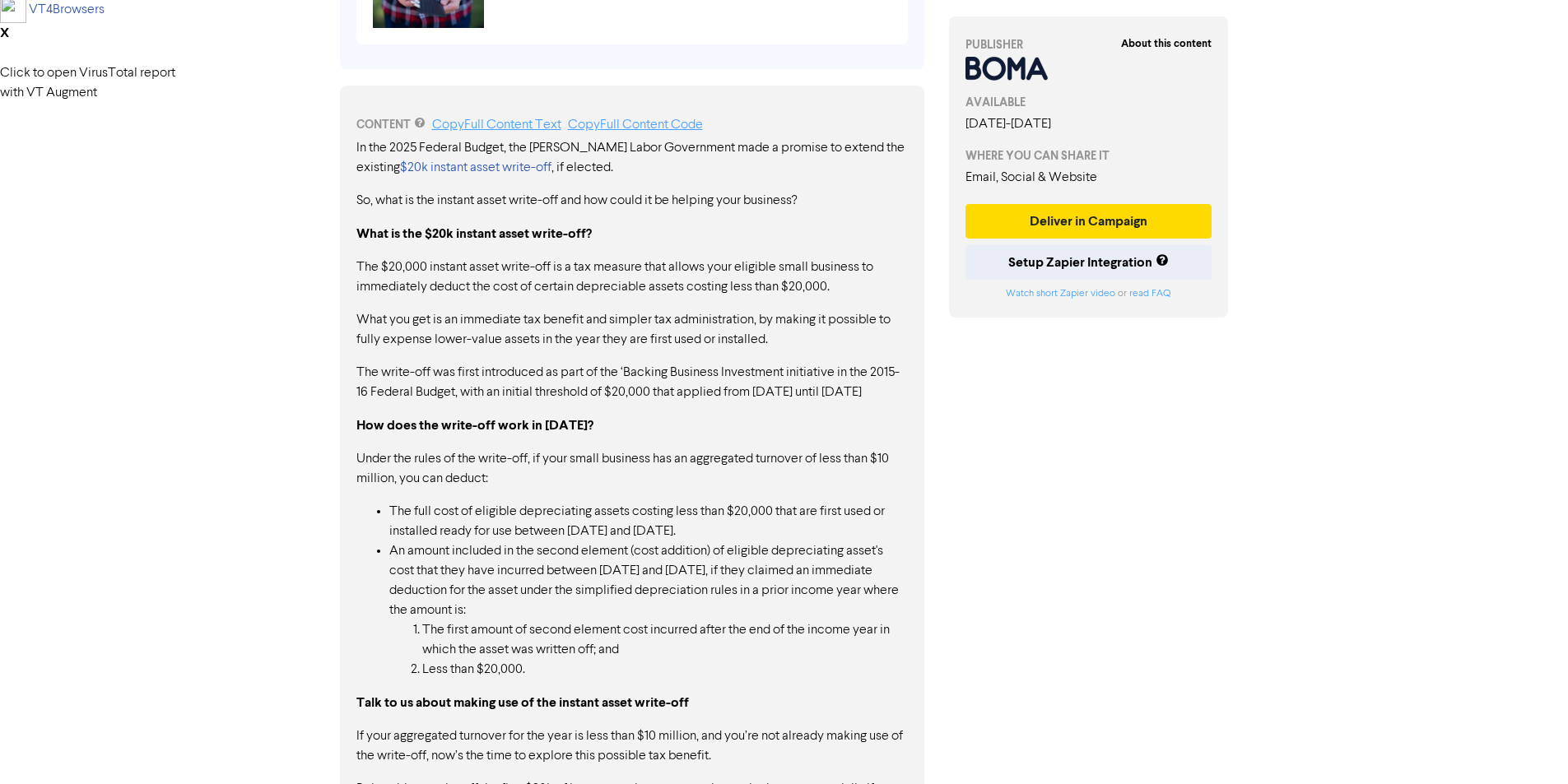
scroll to position [904, 0]
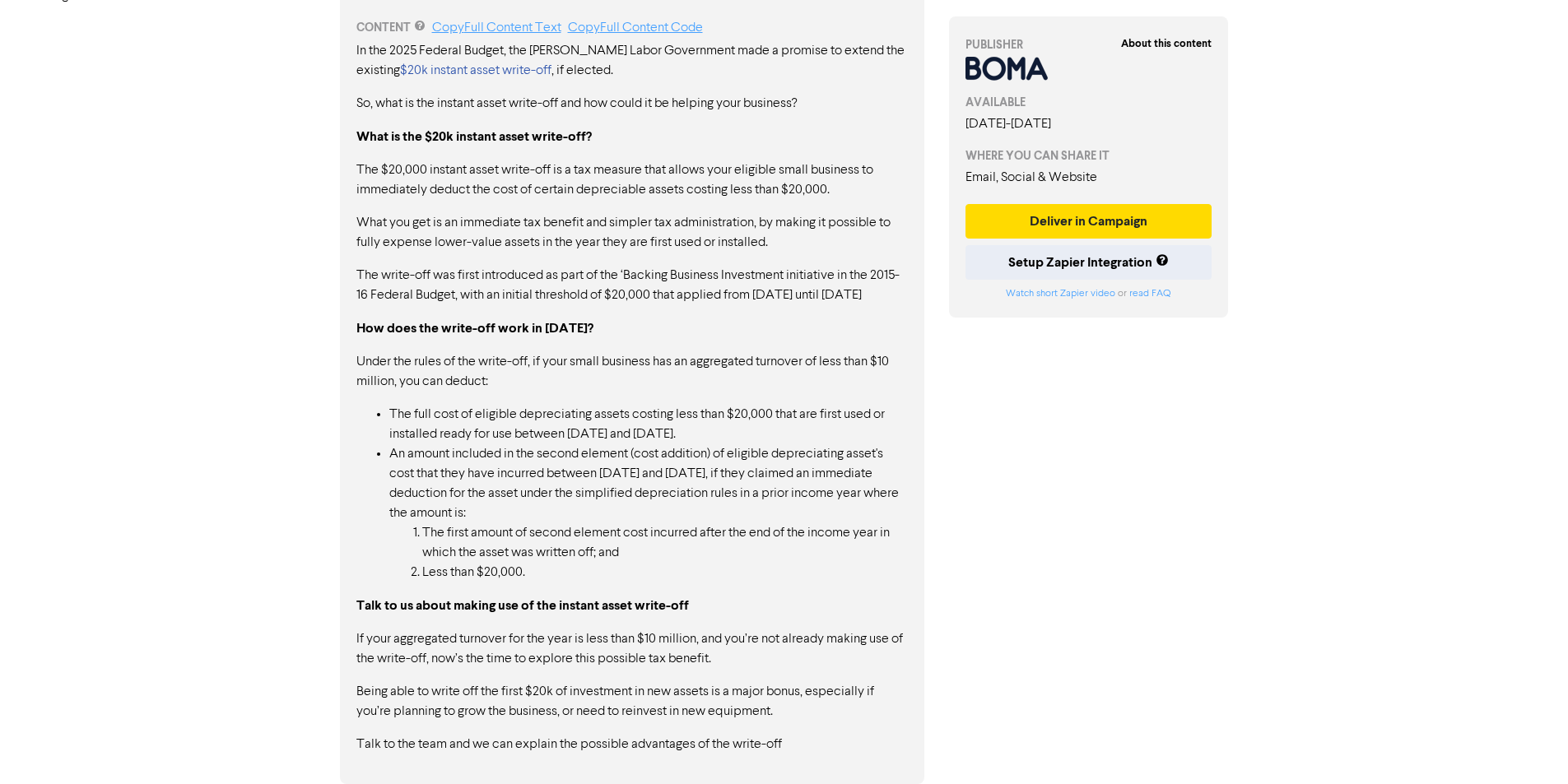
drag, startPoint x: 516, startPoint y: 526, endPoint x: 664, endPoint y: 602, distance: 166.4
click at [664, 602] on div "In the 2025 Federal Budget, the Albanese Labor Government made a promise to ext…" at bounding box center [631, 397] width 551 height 713
drag, startPoint x: 649, startPoint y: 662, endPoint x: 782, endPoint y: 729, distance: 148.9
click at [744, 724] on div "In the 2025 Federal Budget, the Albanese Labor Government made a promise to ext…" at bounding box center [631, 397] width 551 height 713
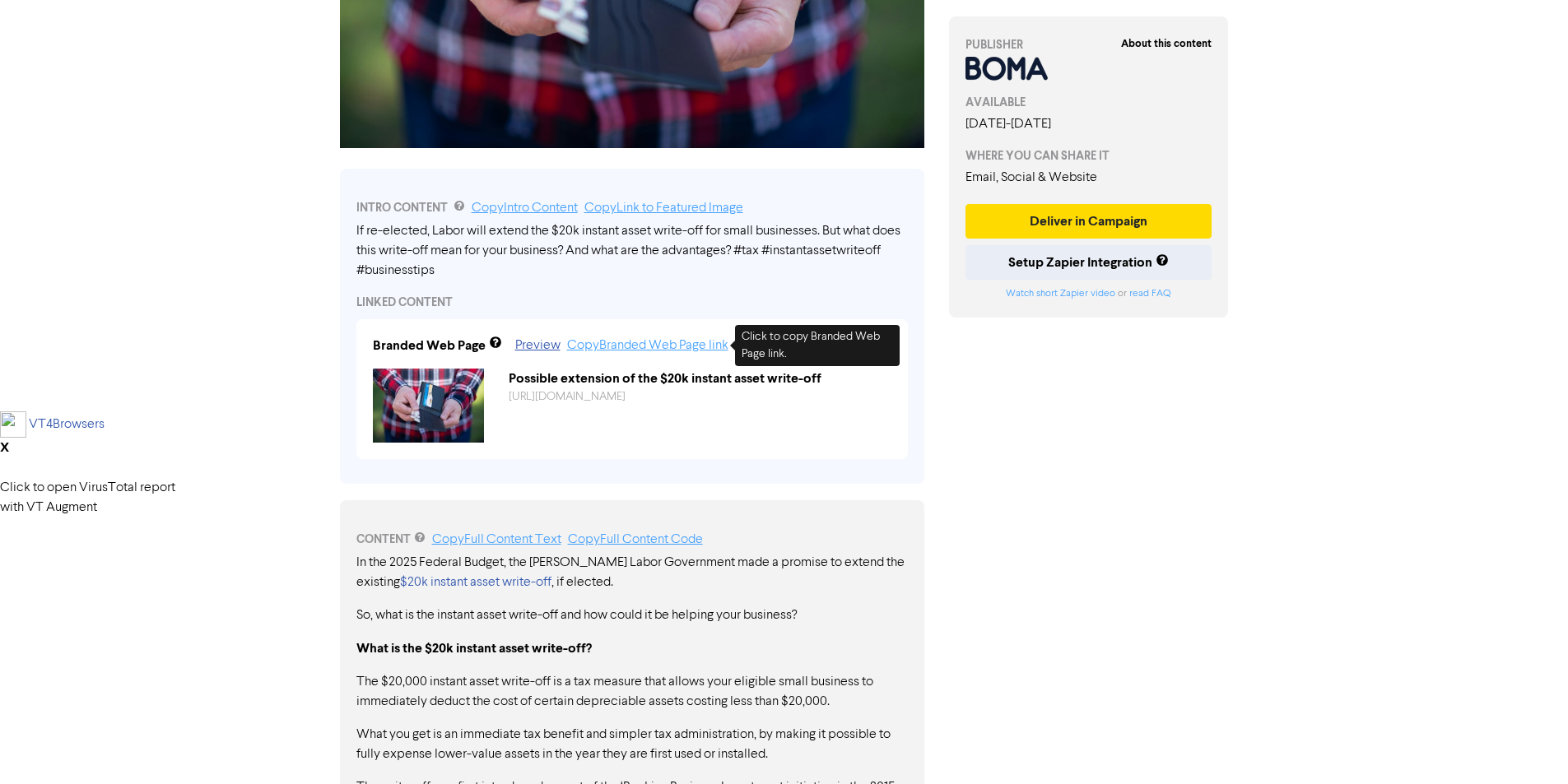
scroll to position [246, 0]
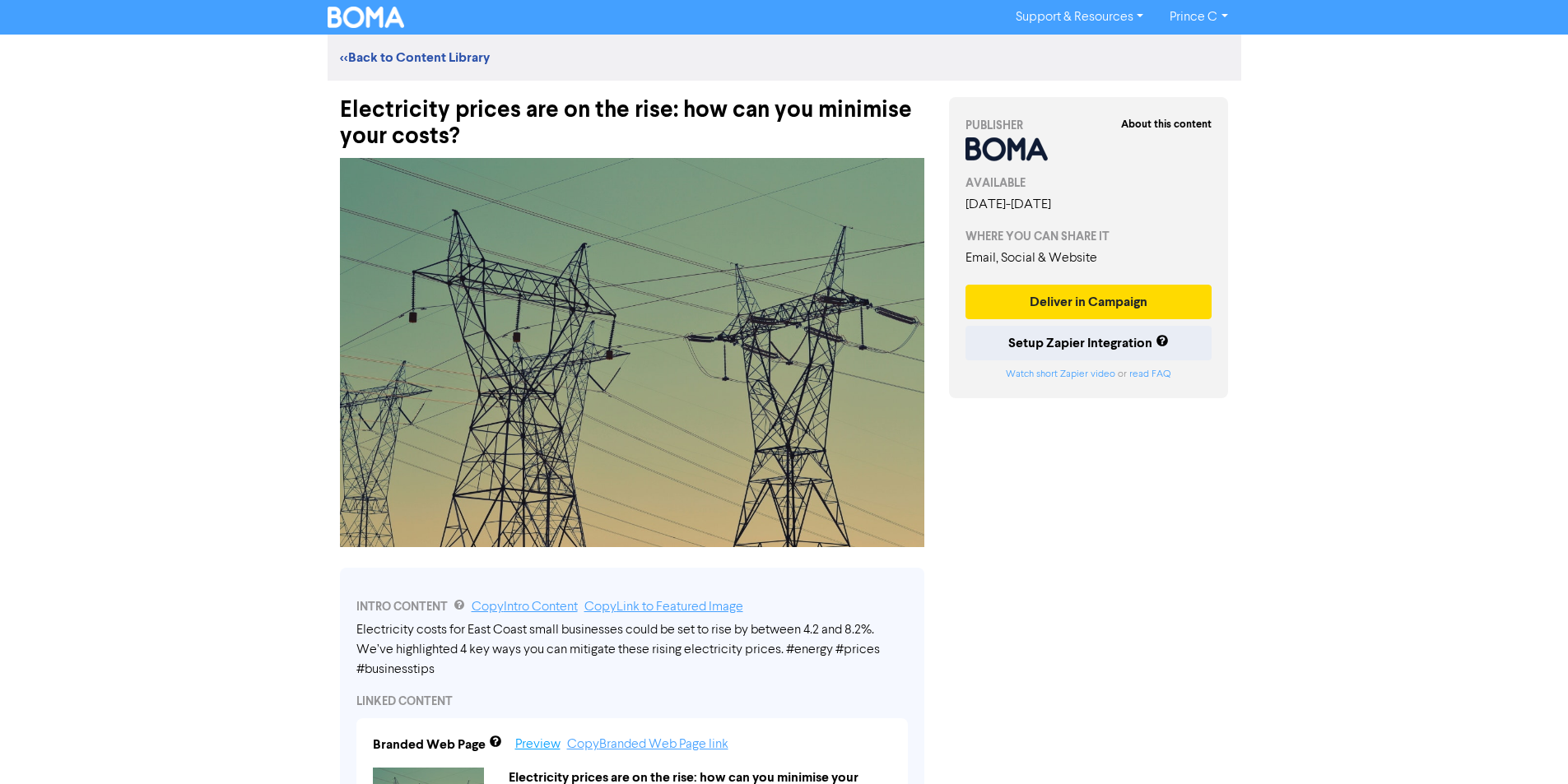
click at [535, 751] on link "Preview" at bounding box center [537, 744] width 45 height 13
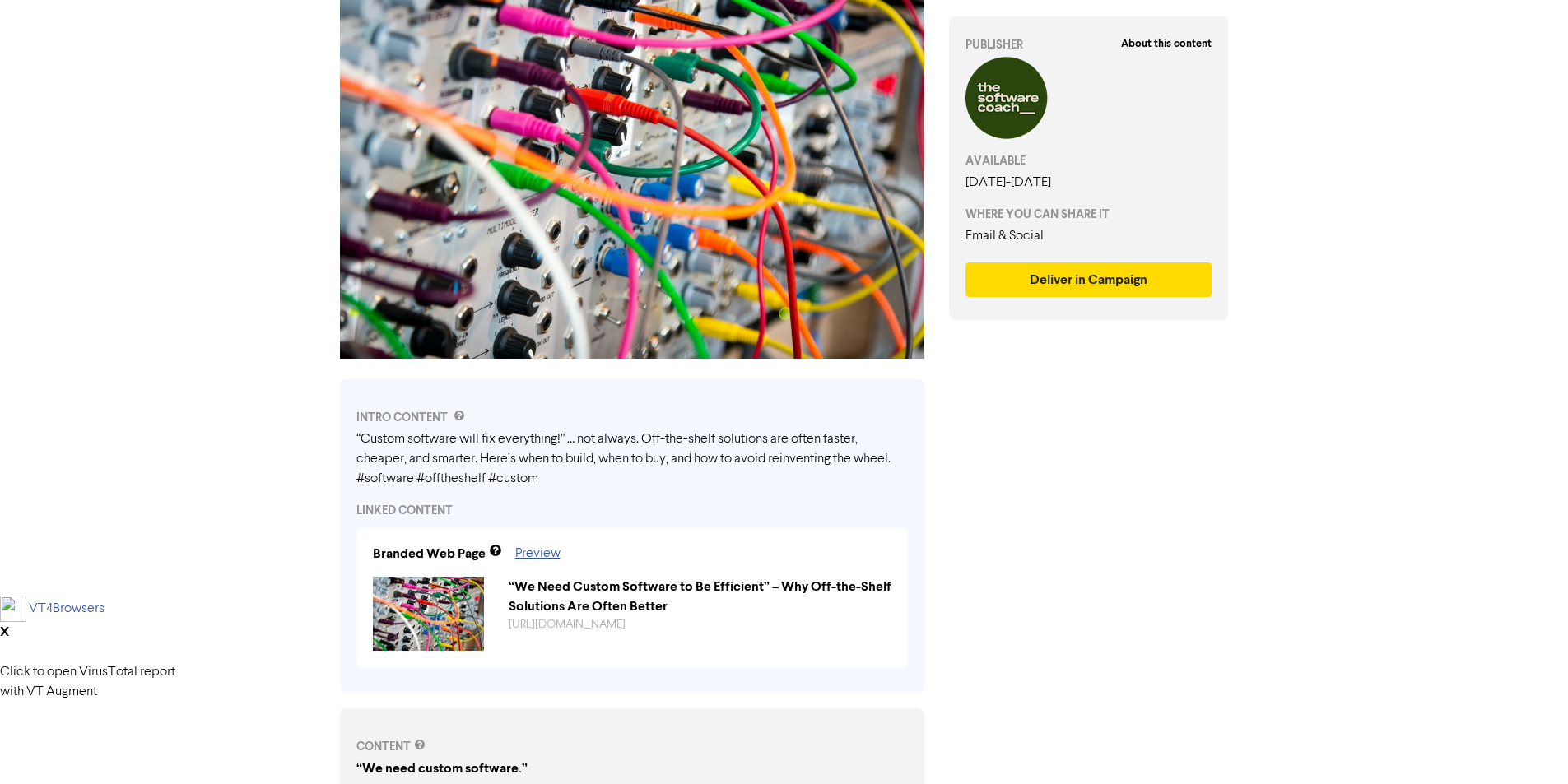
scroll to position [329, 0]
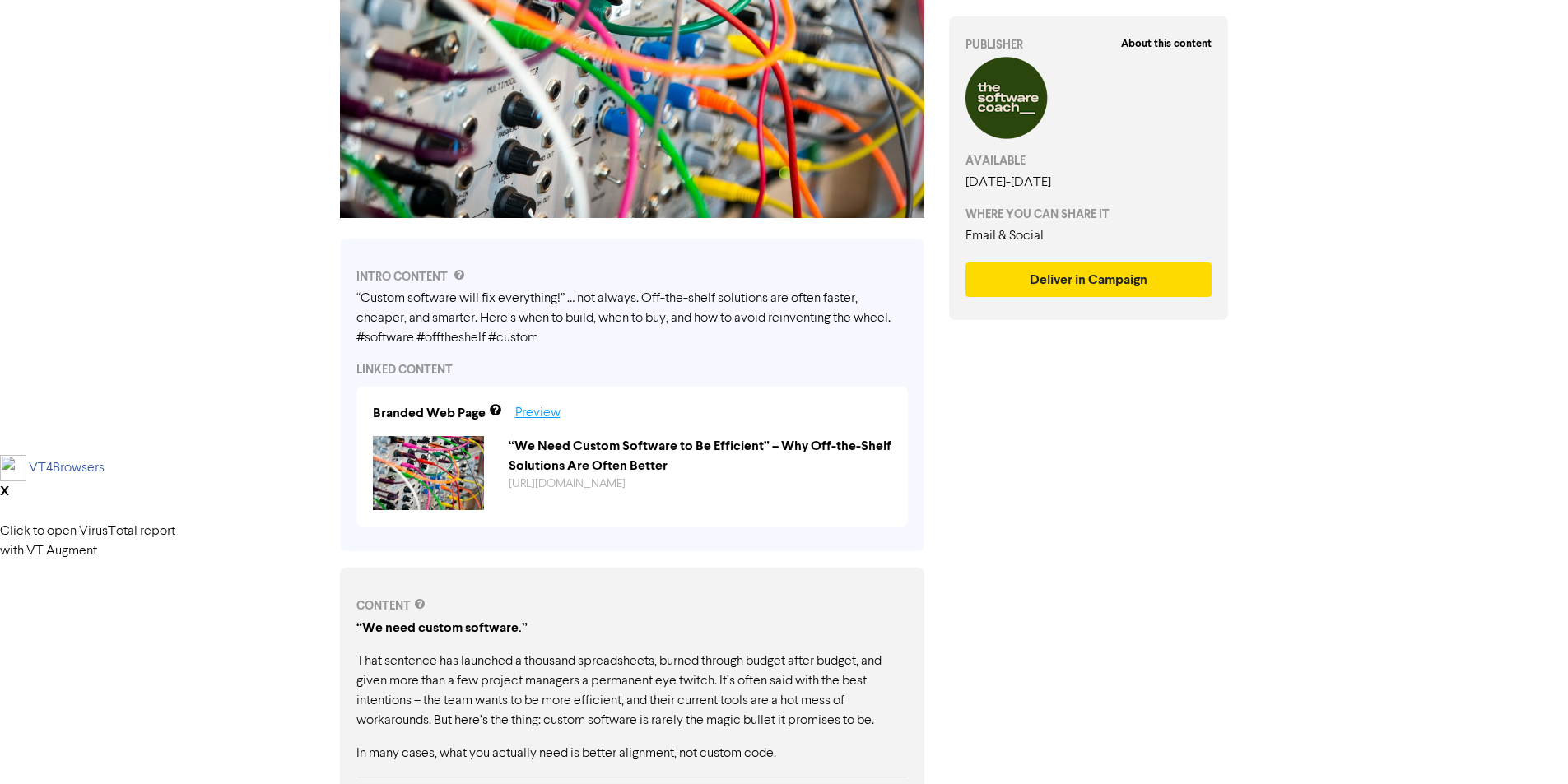
click at [542, 406] on link "Preview" at bounding box center [537, 412] width 45 height 13
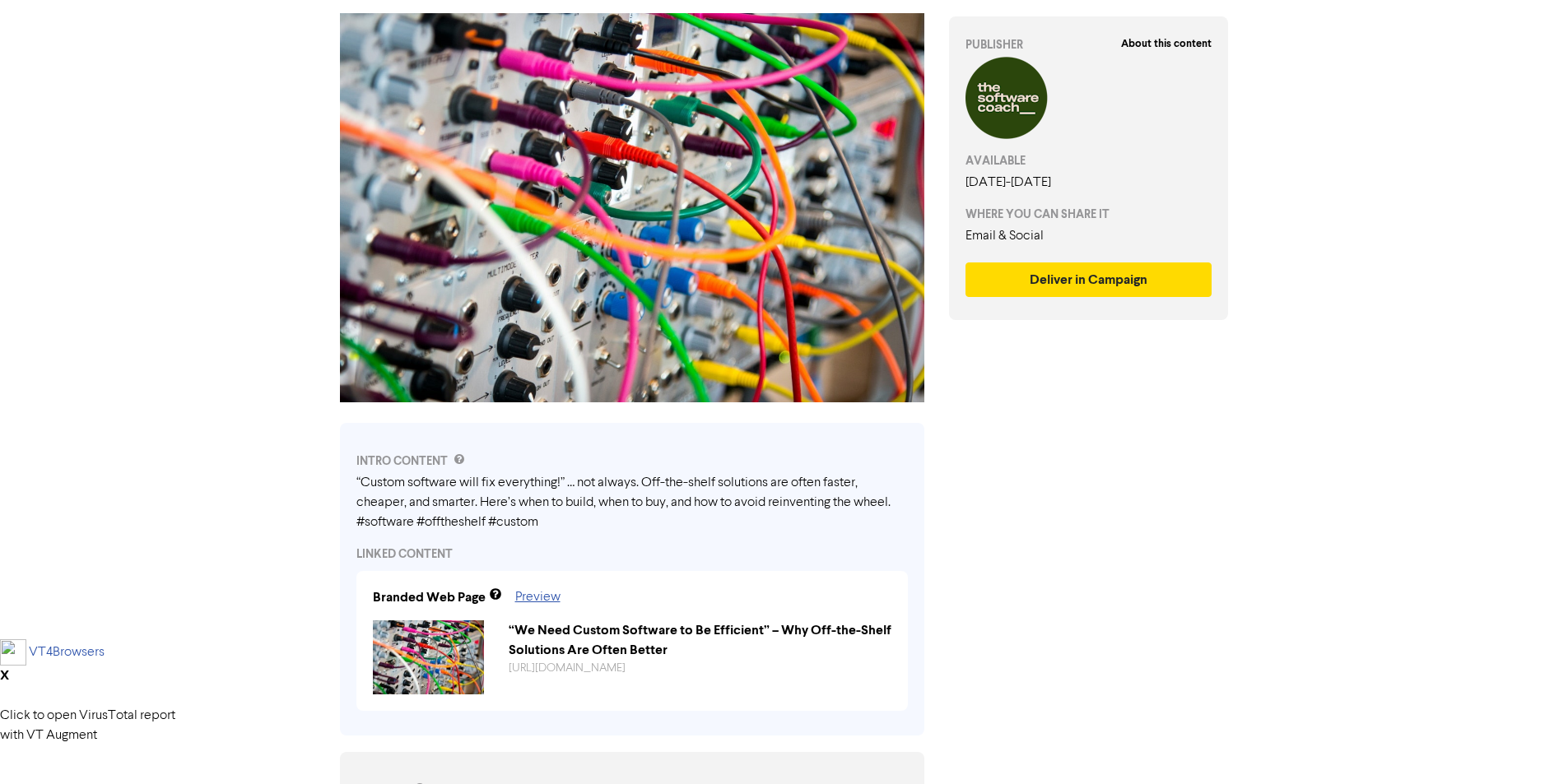
scroll to position [0, 0]
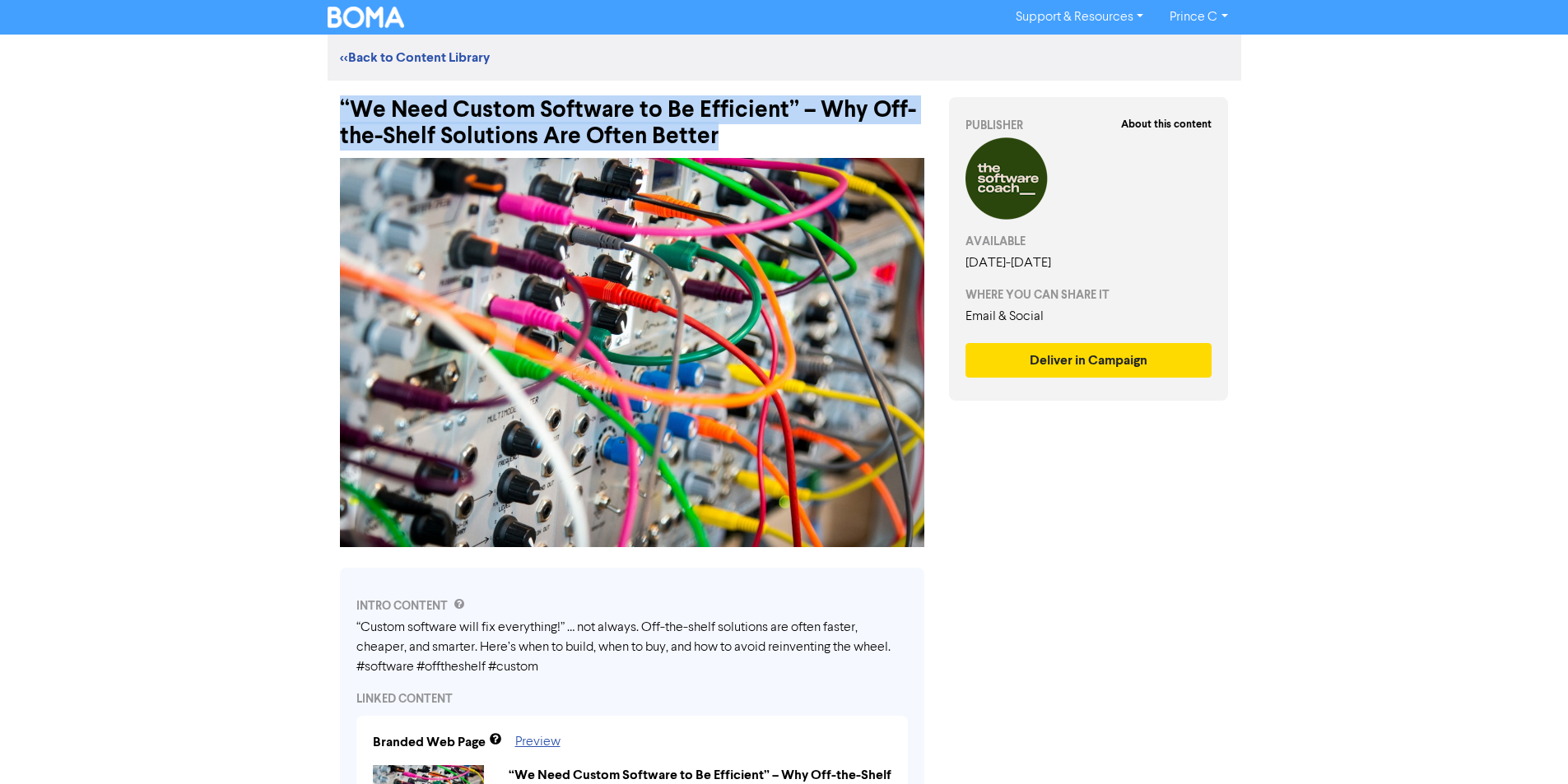
drag, startPoint x: 739, startPoint y: 131, endPoint x: 293, endPoint y: 101, distance: 447.0
click at [293, 101] on div "Support & Resources Video Tutorials FAQ & Guides Marketing Education Prince C L…" at bounding box center [784, 392] width 1568 height 784
copy div "“We Need Custom Software to Be Efficient” – Why Off-the-Shelf Solutions Are Oft…"
